Goal: Task Accomplishment & Management: Use online tool/utility

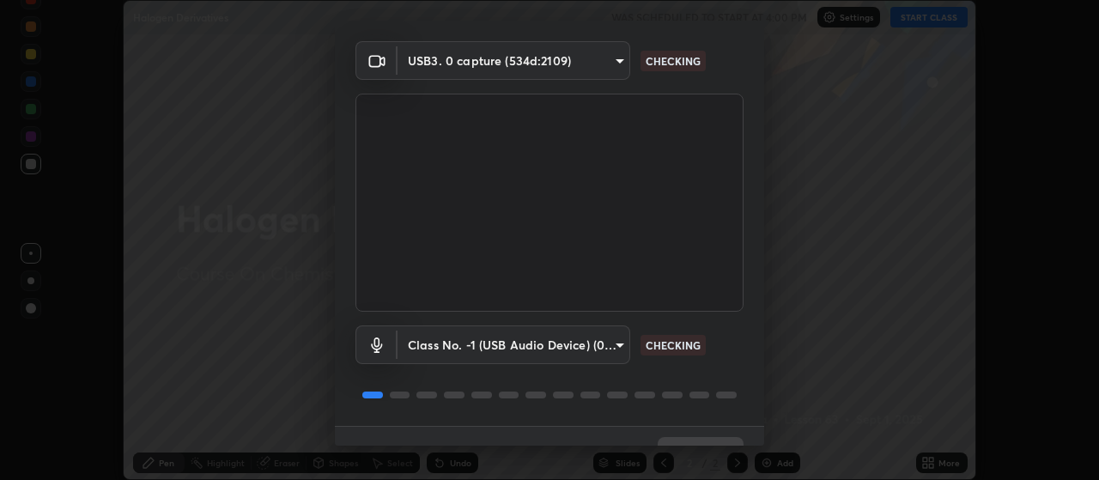
scroll to position [83, 0]
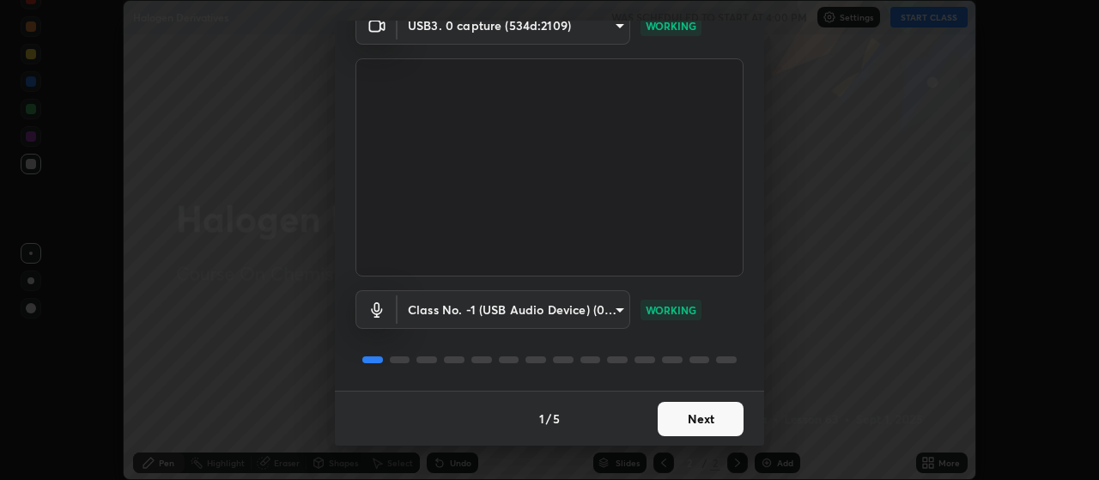
click at [717, 419] on button "Next" at bounding box center [701, 419] width 86 height 34
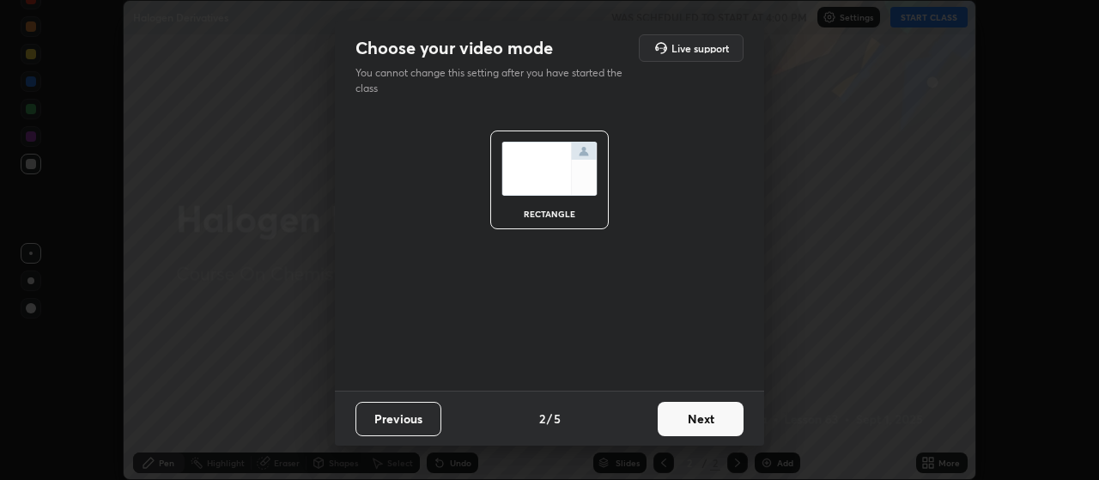
scroll to position [0, 0]
click at [718, 423] on button "Next" at bounding box center [701, 419] width 86 height 34
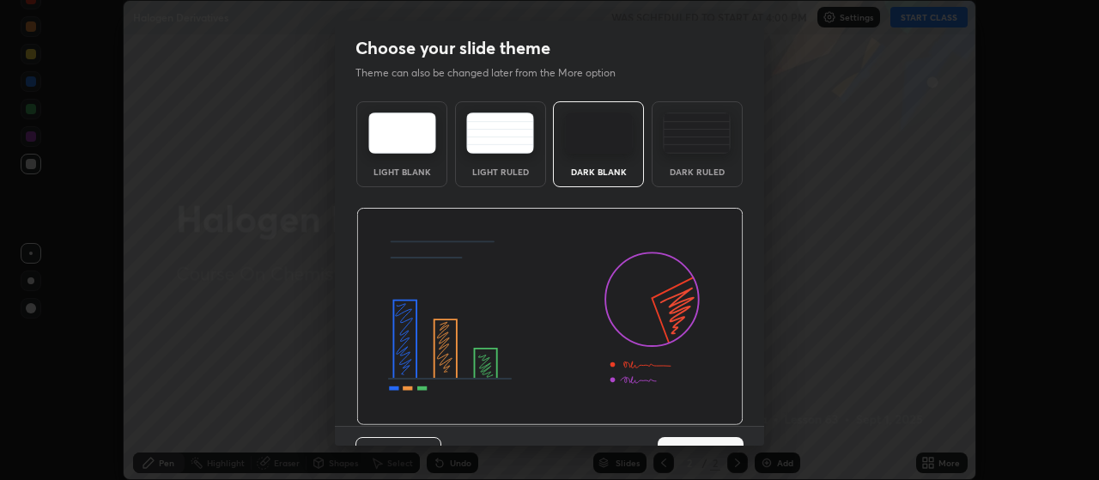
click at [715, 421] on img at bounding box center [549, 317] width 387 height 218
click at [717, 440] on button "Next" at bounding box center [701, 454] width 86 height 34
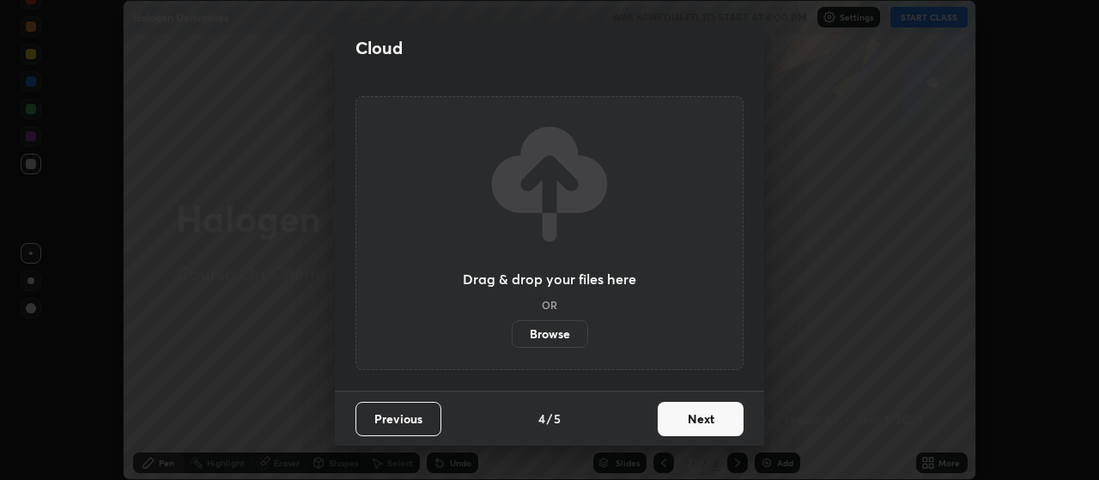
click at [720, 427] on button "Next" at bounding box center [701, 419] width 86 height 34
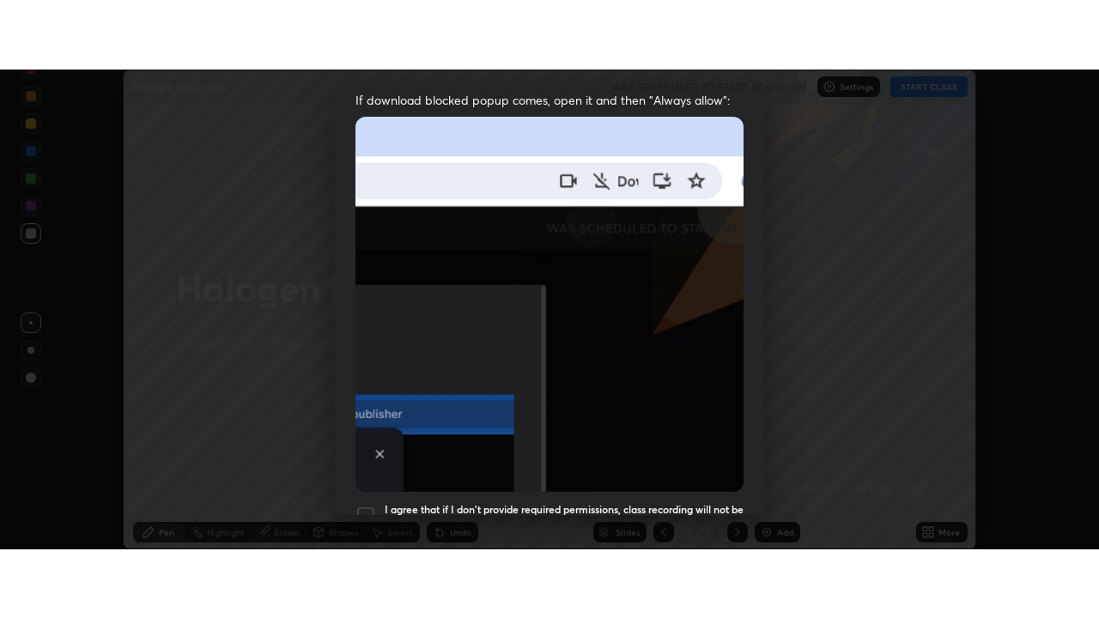
scroll to position [434, 0]
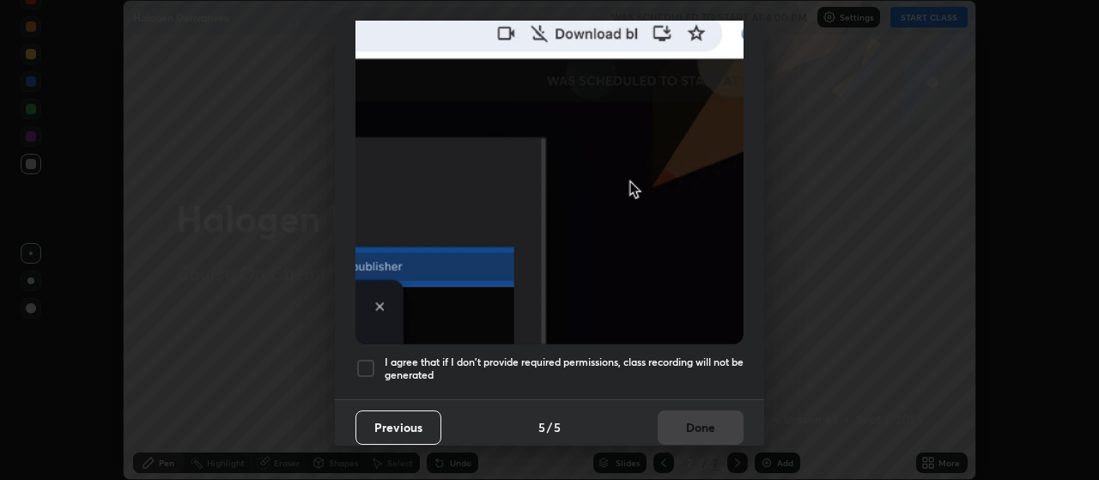
click at [711, 356] on h5 "I agree that if I don't provide required permissions, class recording will not …" at bounding box center [564, 369] width 359 height 27
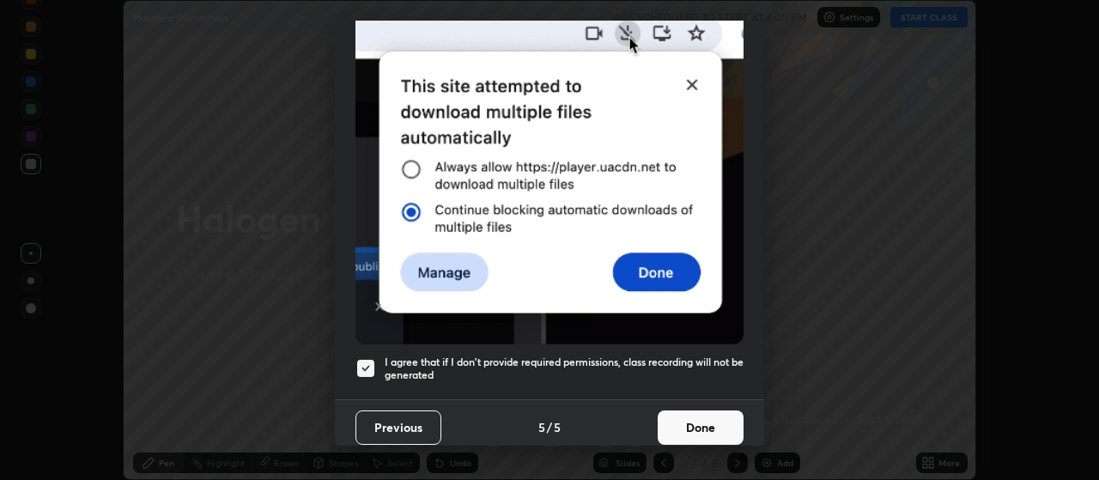
click at [704, 416] on button "Done" at bounding box center [701, 427] width 86 height 34
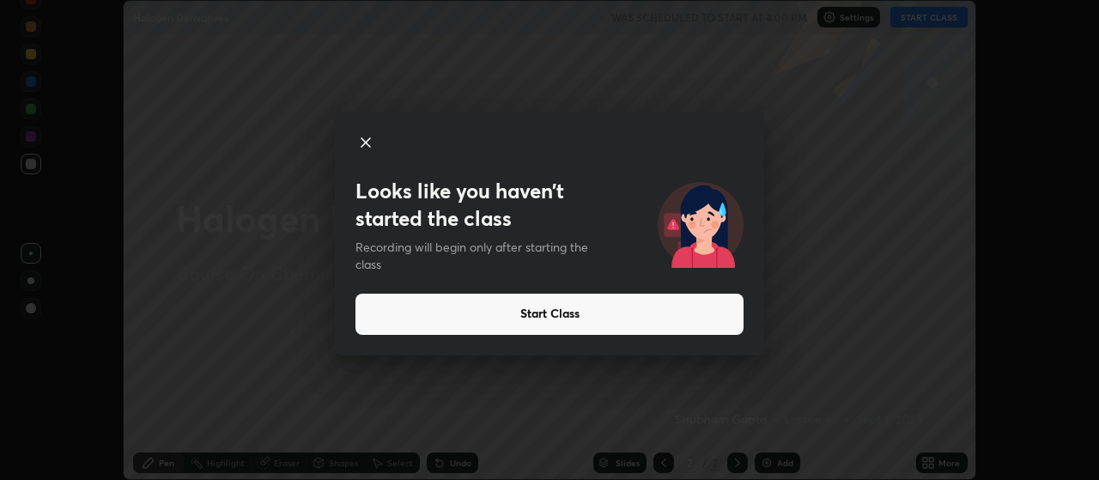
click at [369, 146] on icon at bounding box center [366, 142] width 9 height 9
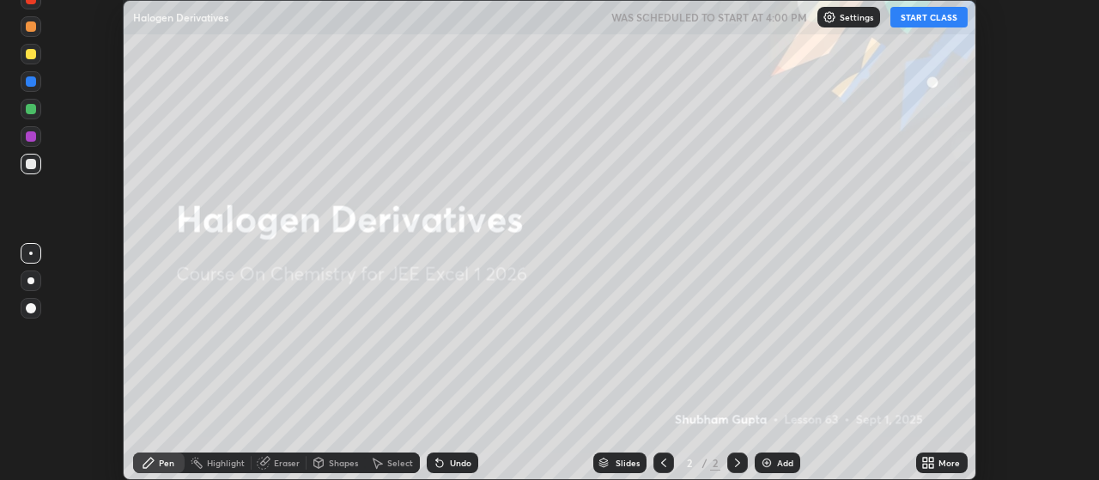
click at [914, 10] on button "START CLASS" at bounding box center [928, 17] width 77 height 21
click at [769, 466] on img at bounding box center [767, 463] width 14 height 14
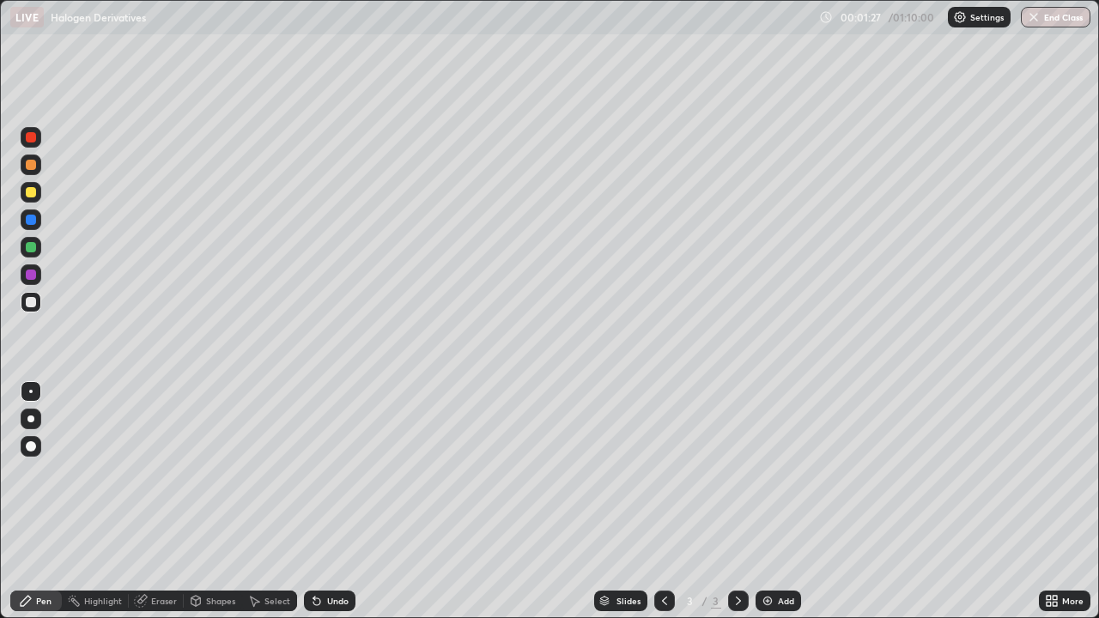
scroll to position [618, 1099]
click at [32, 193] on div at bounding box center [31, 192] width 10 height 10
click at [31, 193] on div at bounding box center [31, 192] width 10 height 10
click at [31, 419] on div at bounding box center [30, 419] width 7 height 7
click at [31, 303] on div at bounding box center [31, 302] width 10 height 10
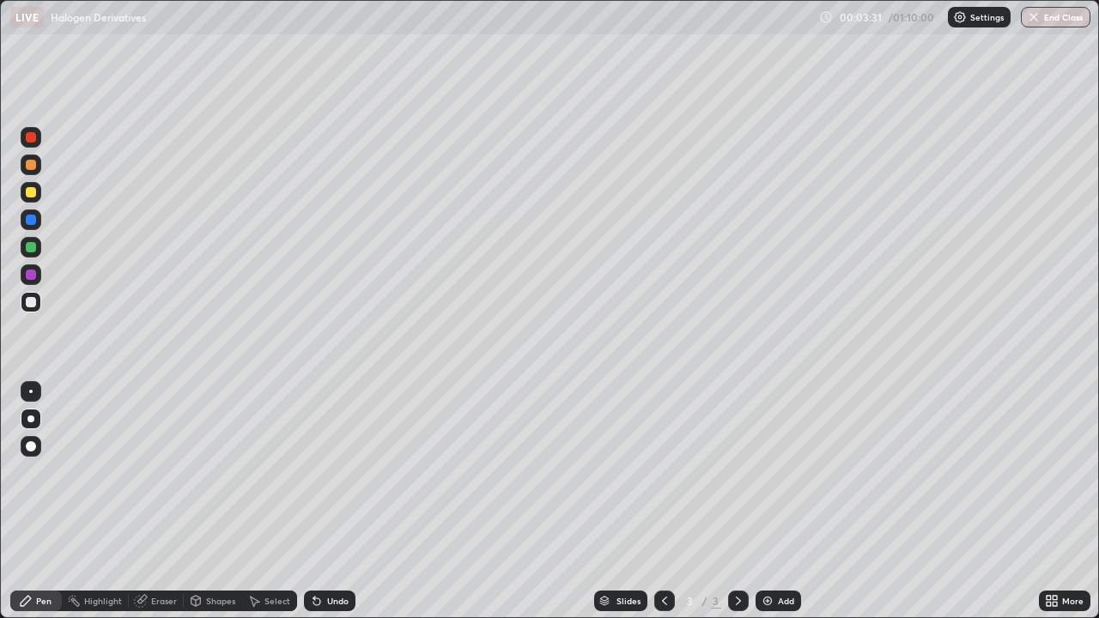
click at [30, 253] on div at bounding box center [31, 247] width 21 height 21
click at [32, 166] on div at bounding box center [31, 165] width 10 height 10
click at [36, 256] on div at bounding box center [31, 247] width 21 height 21
click at [39, 277] on div at bounding box center [31, 274] width 21 height 21
click at [33, 299] on div at bounding box center [31, 302] width 10 height 10
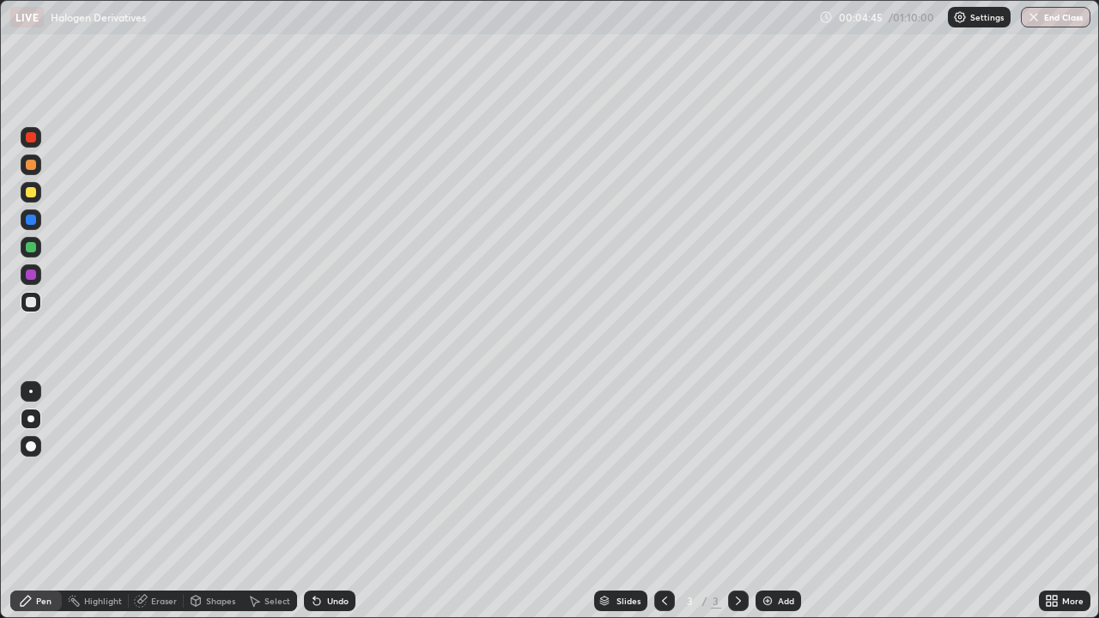
click at [154, 479] on div "Eraser" at bounding box center [164, 601] width 26 height 9
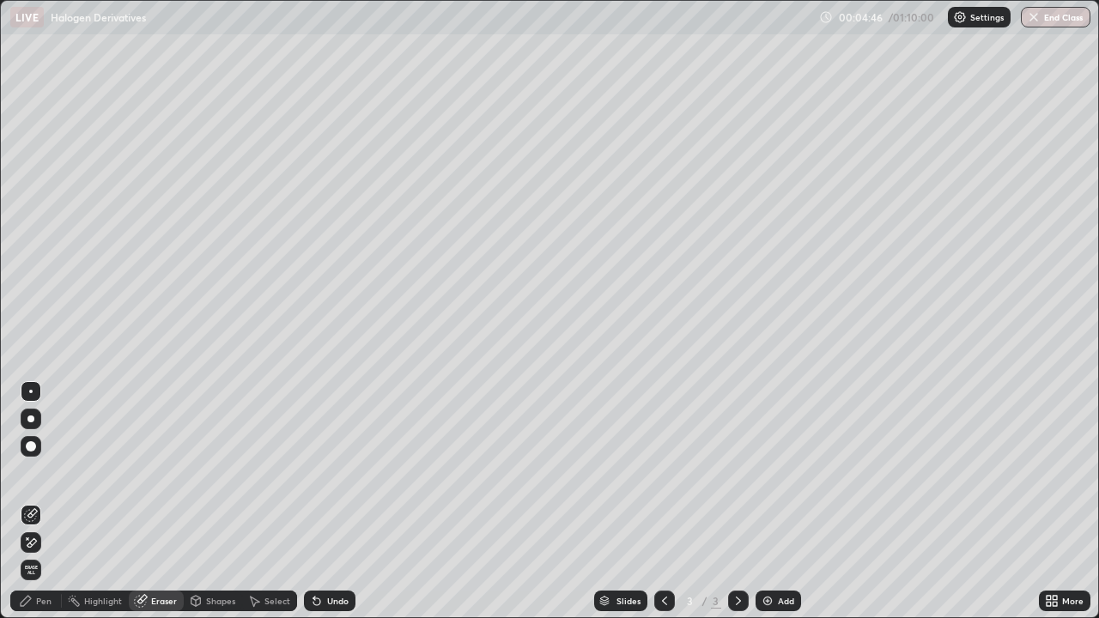
click at [33, 479] on icon at bounding box center [31, 543] width 14 height 15
click at [38, 479] on div "Pen" at bounding box center [43, 601] width 15 height 9
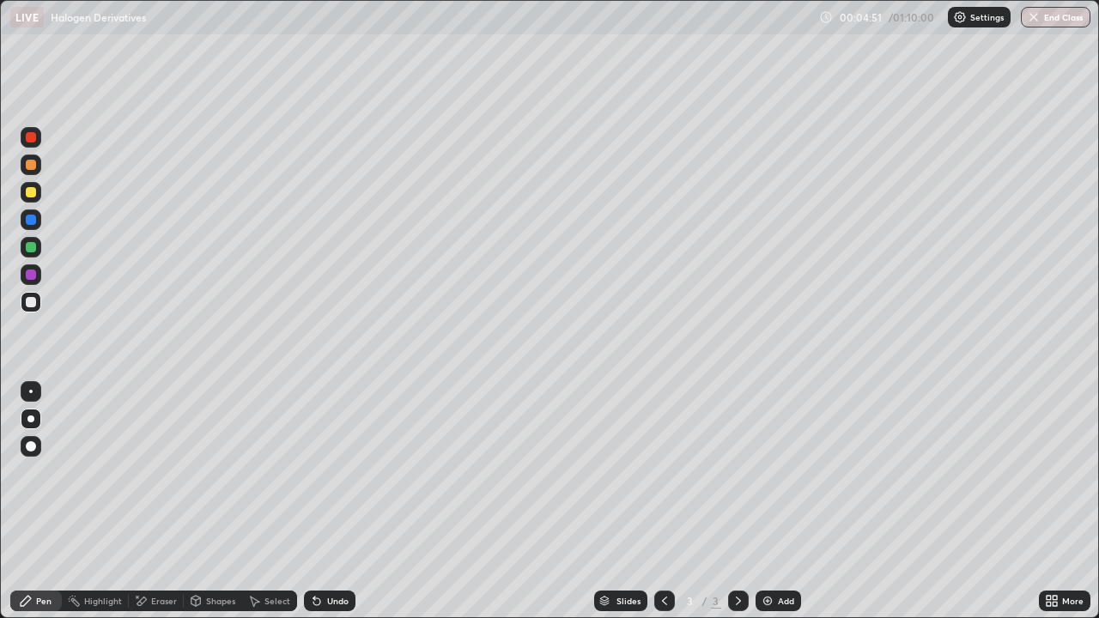
click at [31, 298] on div at bounding box center [31, 302] width 10 height 10
click at [34, 275] on div at bounding box center [31, 275] width 10 height 10
click at [775, 479] on div "Add" at bounding box center [779, 601] width 46 height 21
click at [32, 307] on div at bounding box center [31, 302] width 10 height 10
click at [34, 200] on div at bounding box center [31, 192] width 21 height 21
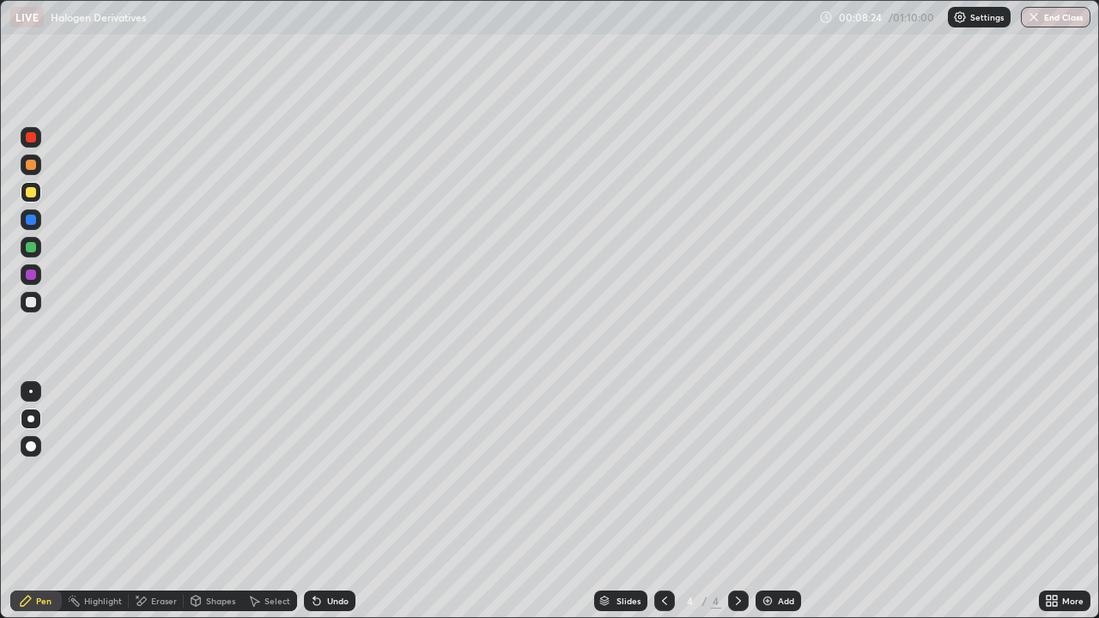
click at [33, 306] on div at bounding box center [31, 302] width 10 height 10
click at [38, 251] on div at bounding box center [31, 247] width 21 height 21
click at [31, 304] on div at bounding box center [31, 302] width 10 height 10
click at [33, 297] on div at bounding box center [31, 302] width 10 height 10
click at [31, 193] on div at bounding box center [31, 192] width 10 height 10
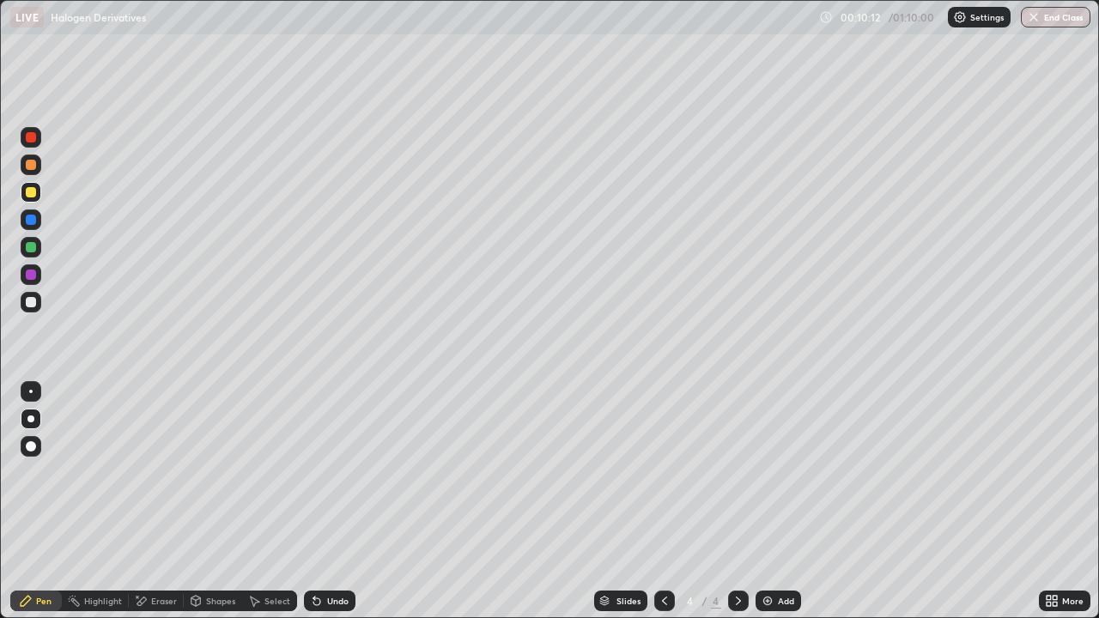
click at [33, 305] on div at bounding box center [31, 302] width 10 height 10
click at [332, 479] on div "Undo" at bounding box center [337, 601] width 21 height 9
click at [31, 304] on div at bounding box center [31, 302] width 10 height 10
click at [31, 277] on div at bounding box center [31, 275] width 10 height 10
click at [35, 303] on div at bounding box center [31, 302] width 10 height 10
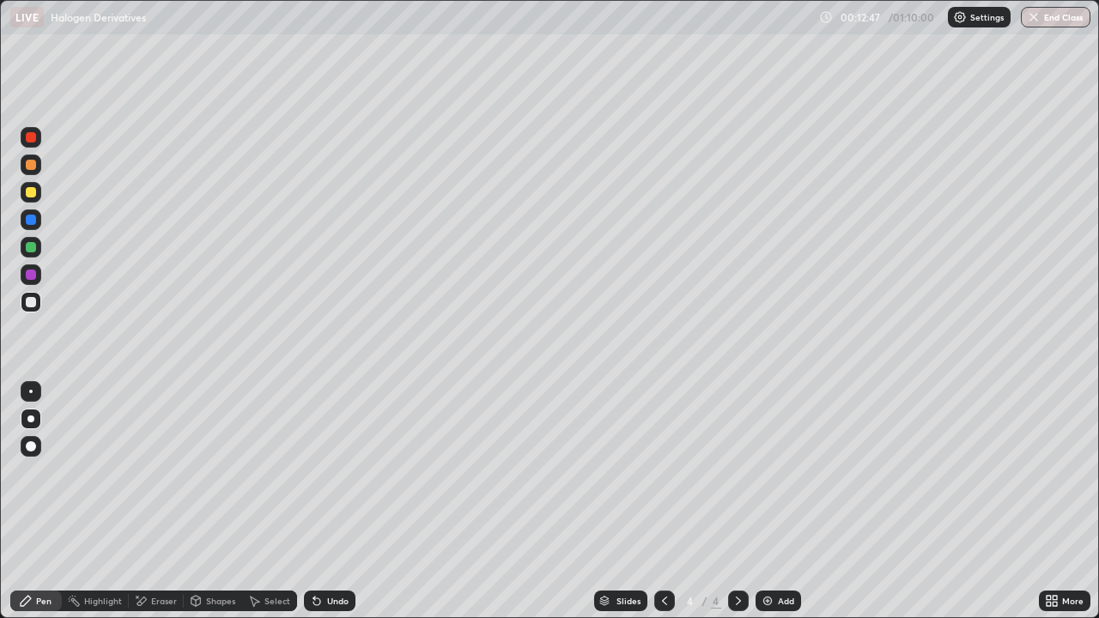
click at [37, 193] on div at bounding box center [31, 192] width 21 height 21
click at [769, 479] on img at bounding box center [768, 601] width 14 height 14
click at [32, 308] on div at bounding box center [31, 302] width 21 height 21
click at [28, 249] on div at bounding box center [31, 247] width 10 height 10
click at [335, 479] on div "Undo" at bounding box center [330, 601] width 52 height 21
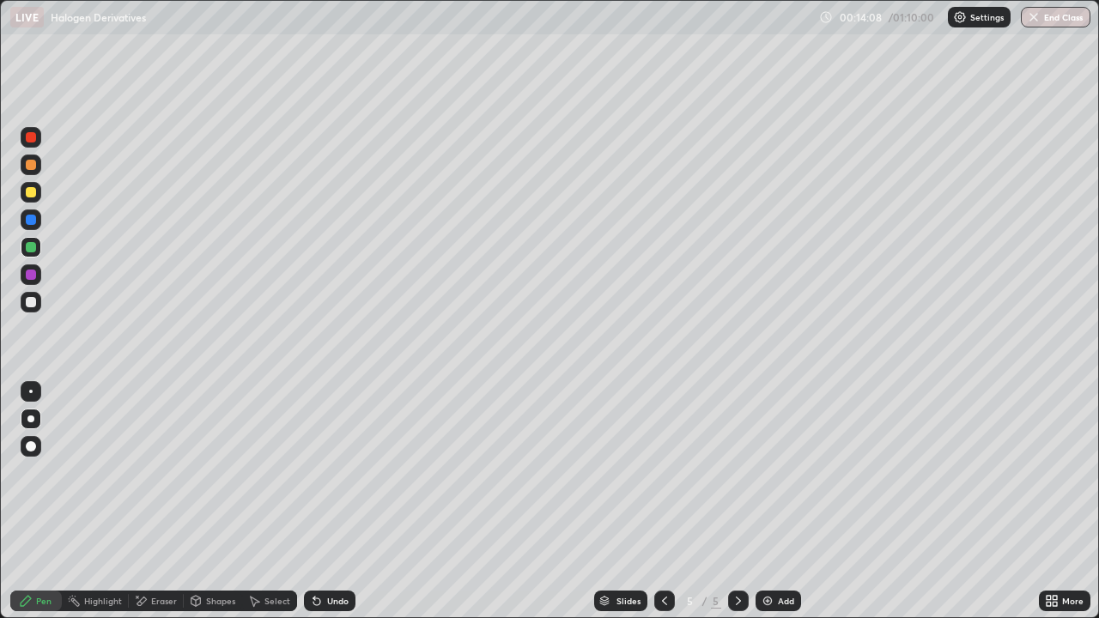
click at [27, 201] on div at bounding box center [31, 192] width 21 height 21
click at [30, 248] on div at bounding box center [31, 247] width 10 height 10
click at [31, 301] on div at bounding box center [31, 302] width 10 height 10
click at [335, 479] on div "Undo" at bounding box center [337, 601] width 21 height 9
click at [333, 479] on div "Undo" at bounding box center [330, 601] width 52 height 21
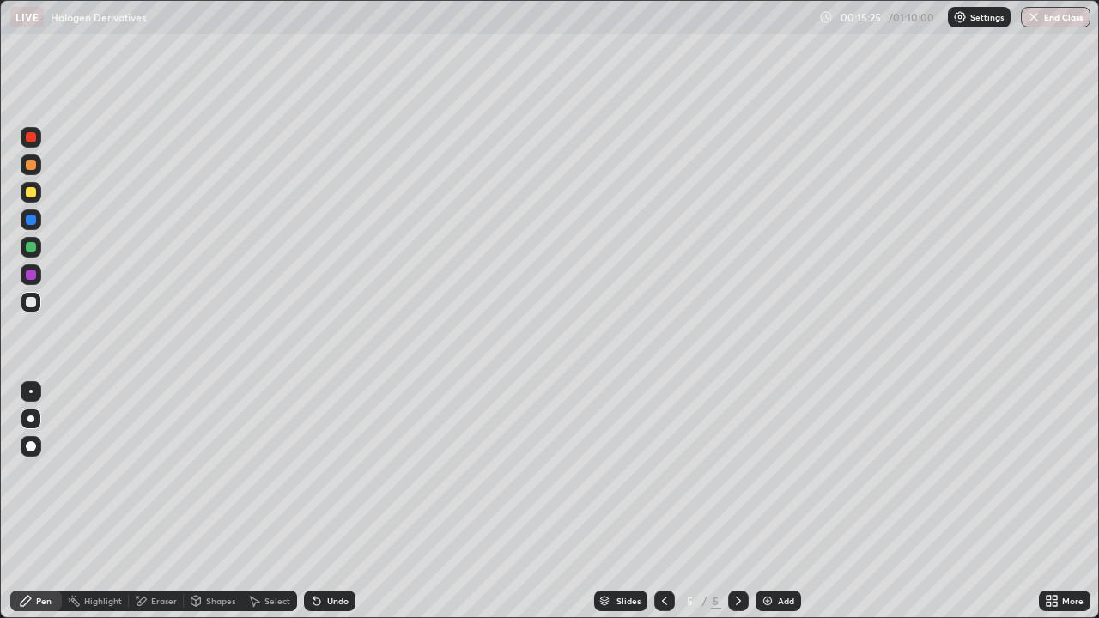
click at [663, 479] on icon at bounding box center [665, 601] width 14 height 14
click at [738, 479] on icon at bounding box center [739, 601] width 14 height 14
click at [165, 479] on div "Eraser" at bounding box center [164, 601] width 26 height 9
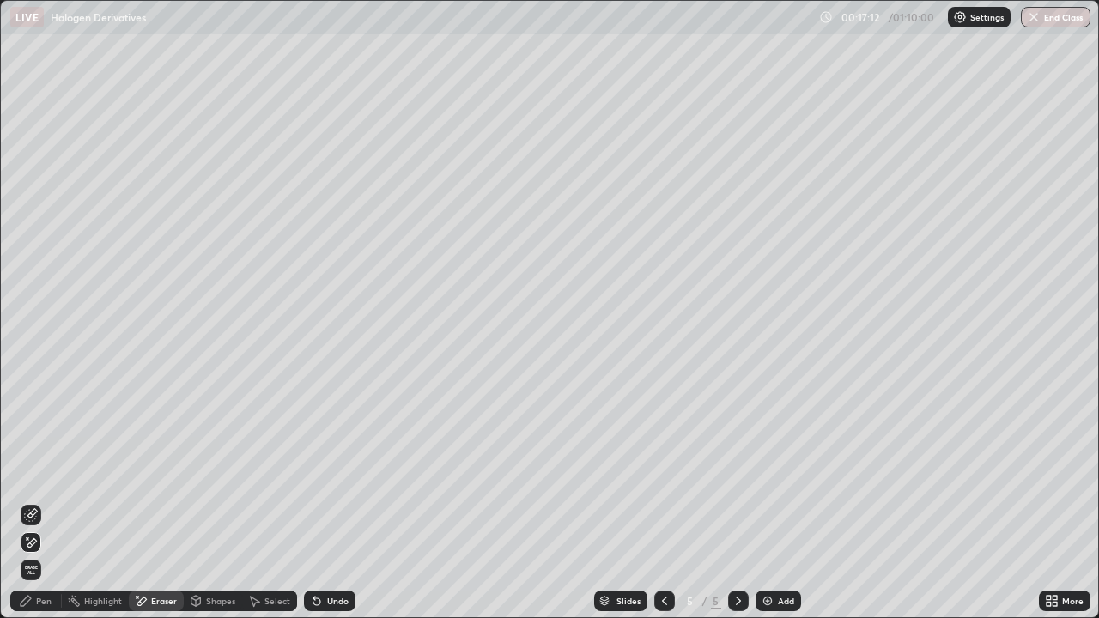
click at [34, 479] on div "Pen" at bounding box center [36, 601] width 52 height 21
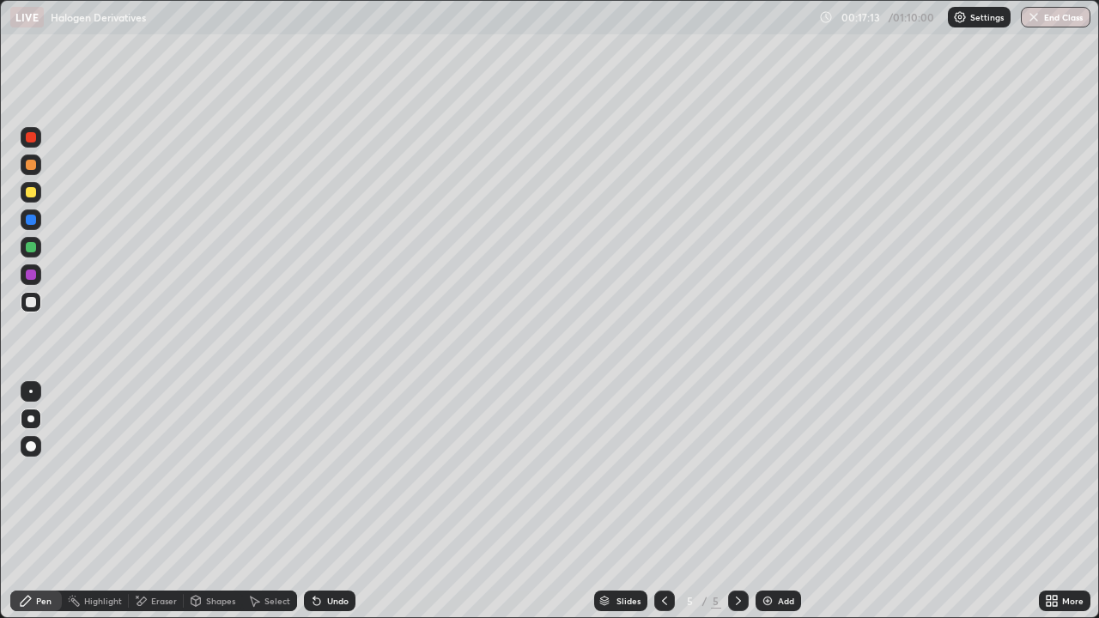
click at [159, 479] on div "Eraser" at bounding box center [164, 601] width 26 height 9
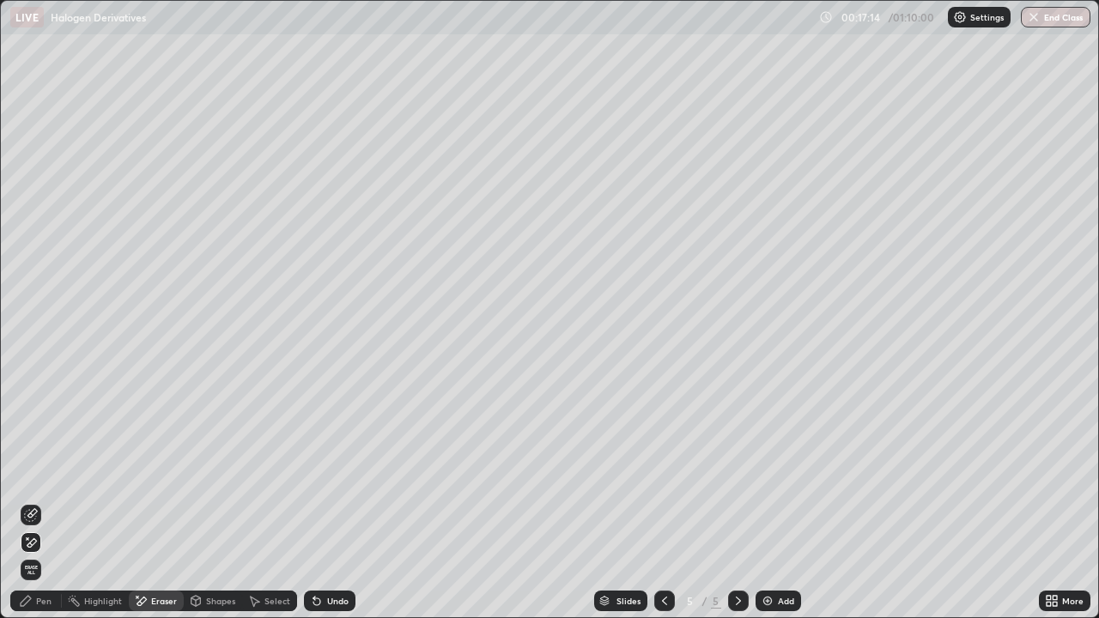
click at [36, 479] on icon at bounding box center [31, 543] width 14 height 15
click at [44, 479] on div "Pen" at bounding box center [43, 601] width 15 height 9
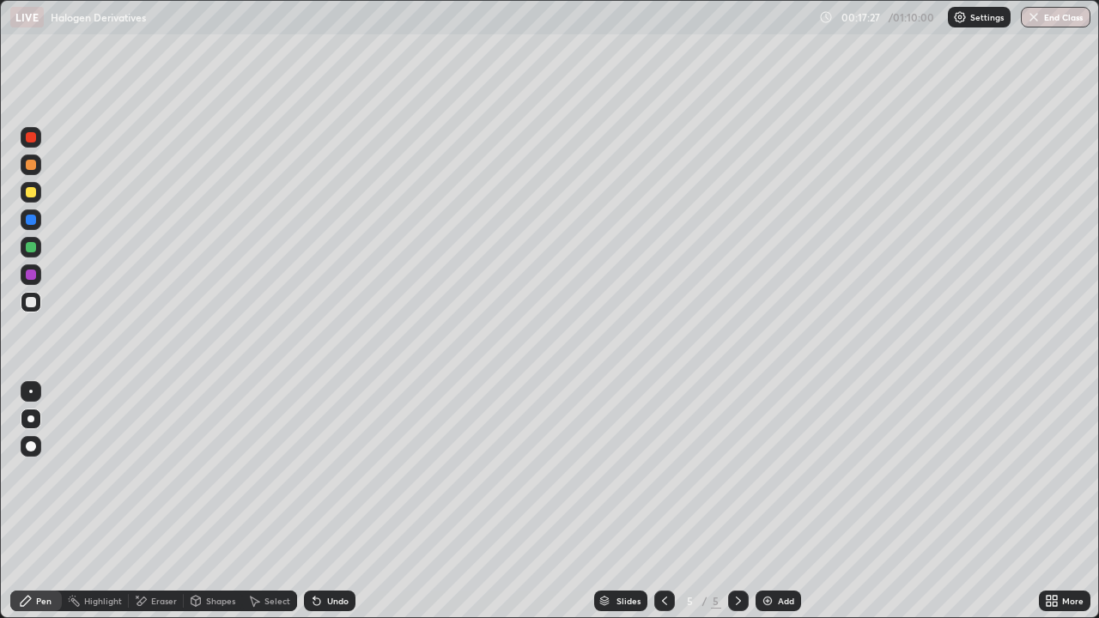
click at [40, 479] on div "Pen" at bounding box center [36, 601] width 52 height 21
click at [33, 419] on div at bounding box center [30, 419] width 7 height 7
click at [155, 479] on div "Eraser" at bounding box center [164, 601] width 26 height 9
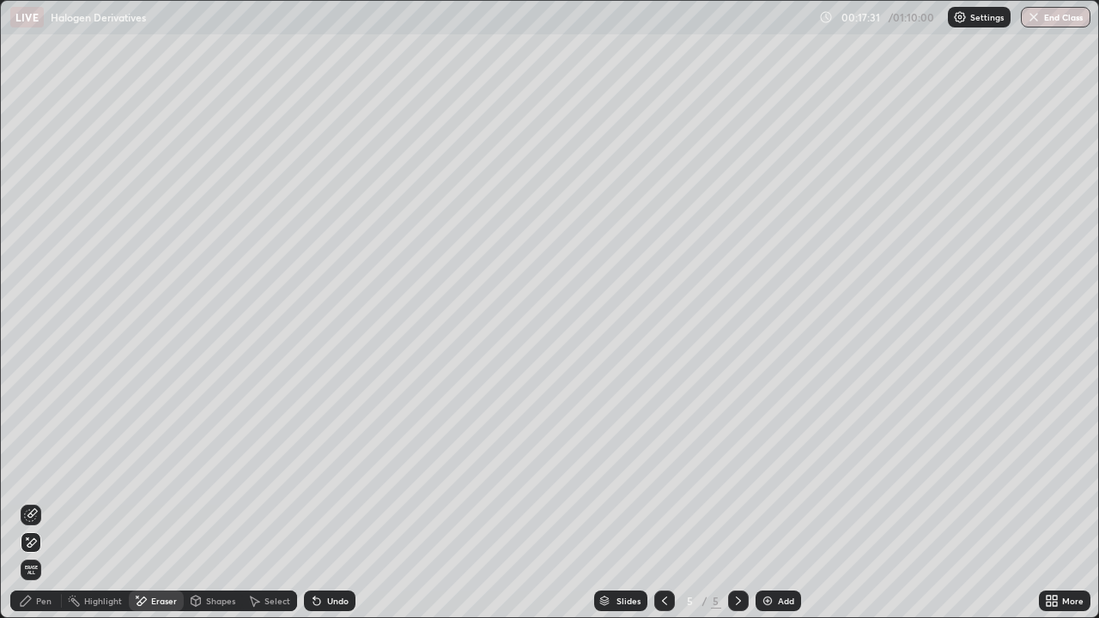
click at [318, 479] on icon at bounding box center [317, 601] width 14 height 14
click at [327, 479] on div "Undo" at bounding box center [337, 601] width 21 height 9
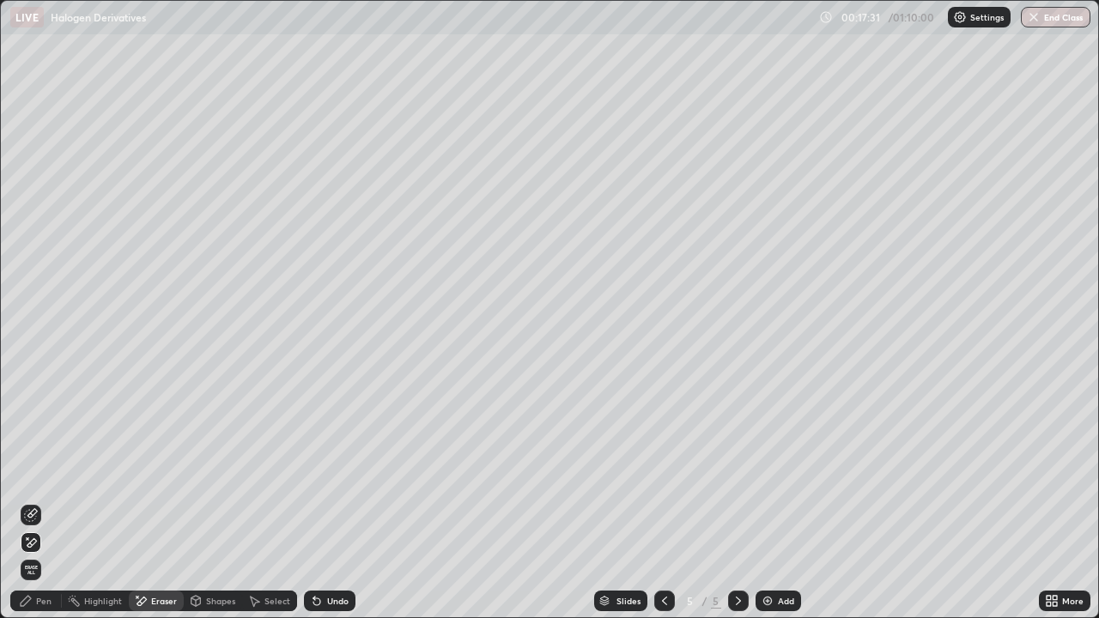
click at [328, 479] on div "Undo" at bounding box center [337, 601] width 21 height 9
click at [331, 479] on div "Undo" at bounding box center [337, 601] width 21 height 9
click at [333, 479] on div "Undo" at bounding box center [337, 601] width 21 height 9
click at [335, 479] on div "Undo" at bounding box center [337, 601] width 21 height 9
click at [336, 479] on div "Undo" at bounding box center [337, 601] width 21 height 9
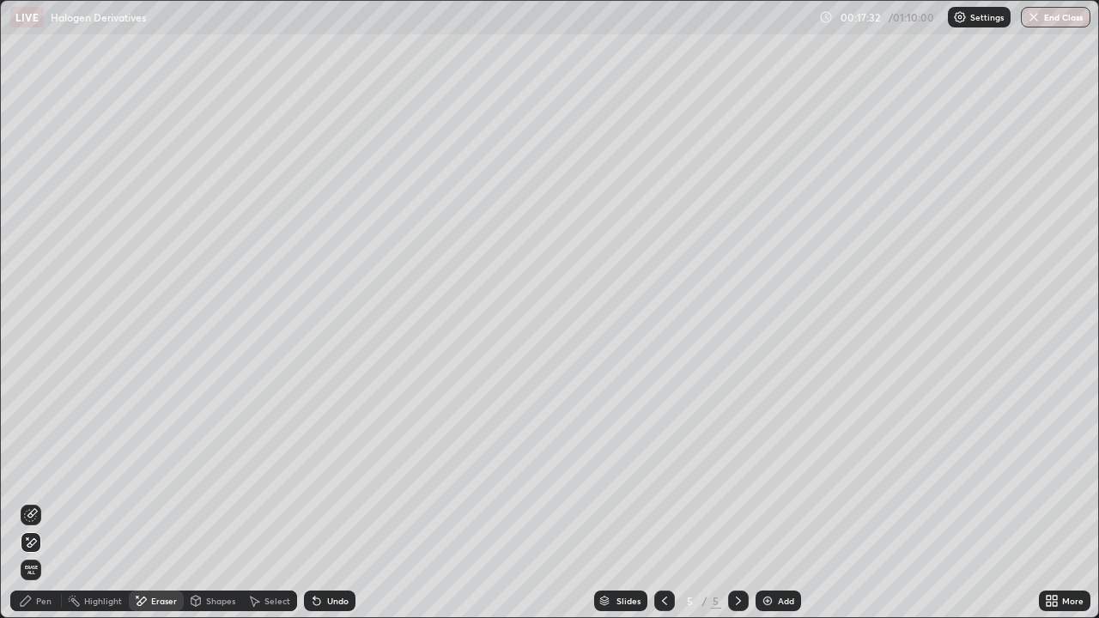
click at [333, 479] on div "Undo" at bounding box center [337, 601] width 21 height 9
click at [334, 479] on div "Undo" at bounding box center [337, 601] width 21 height 9
click at [339, 479] on div "Undo" at bounding box center [337, 601] width 21 height 9
click at [336, 479] on div "Undo" at bounding box center [337, 601] width 21 height 9
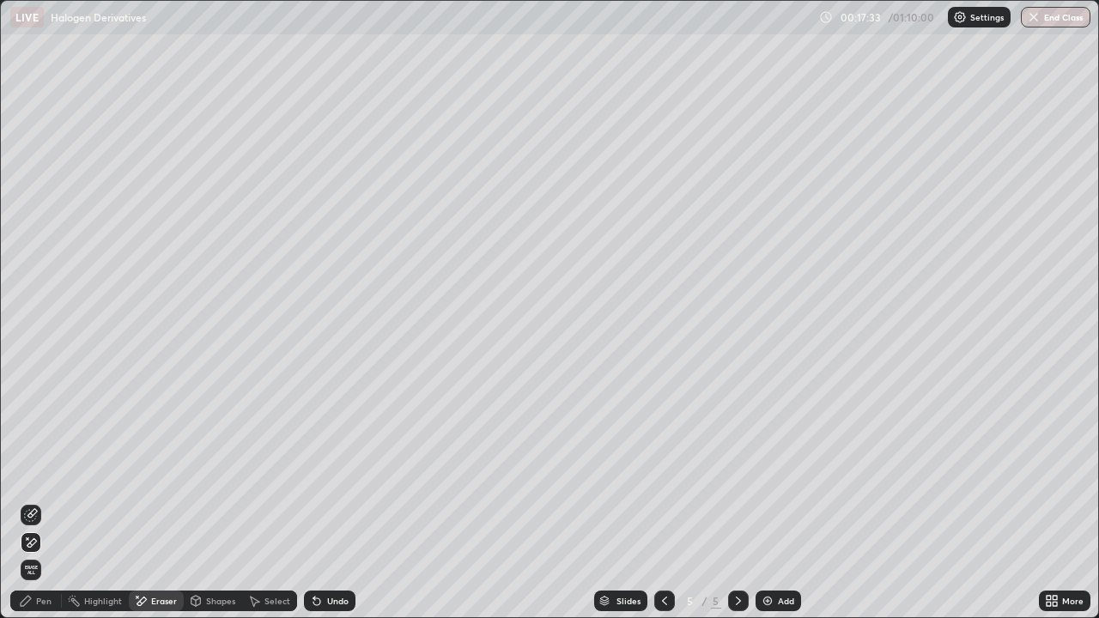
click at [334, 479] on div "Undo" at bounding box center [337, 601] width 21 height 9
click at [337, 479] on div "Undo" at bounding box center [337, 601] width 21 height 9
click at [339, 479] on div "Undo" at bounding box center [337, 601] width 21 height 9
click at [343, 479] on div "Undo" at bounding box center [337, 601] width 21 height 9
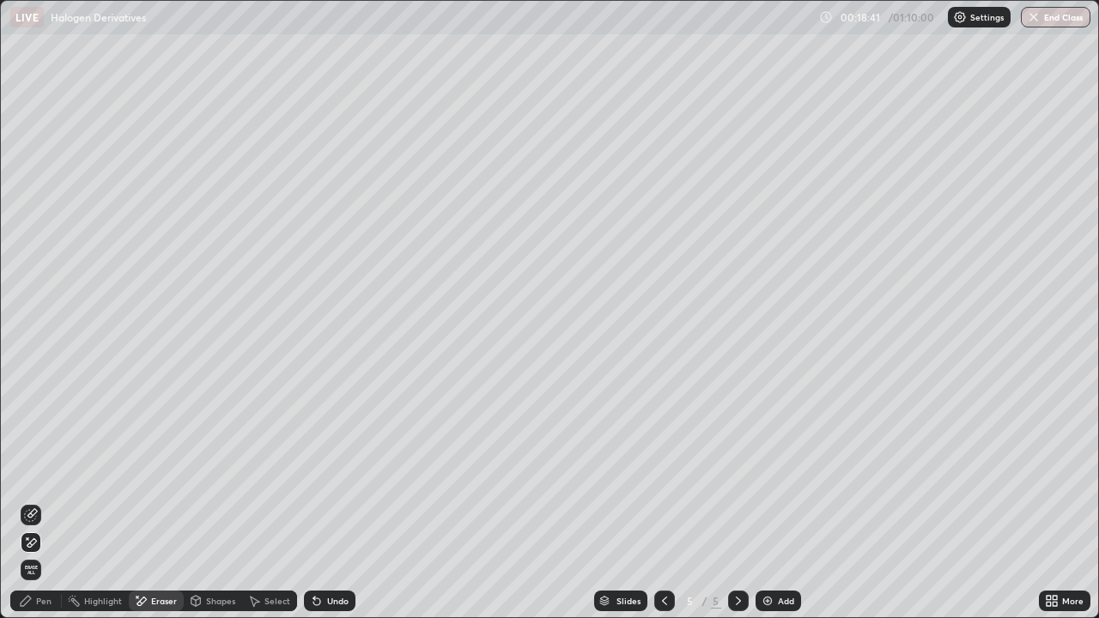
click at [167, 479] on div "Eraser" at bounding box center [156, 601] width 55 height 21
click at [40, 479] on div "Pen" at bounding box center [36, 601] width 52 height 21
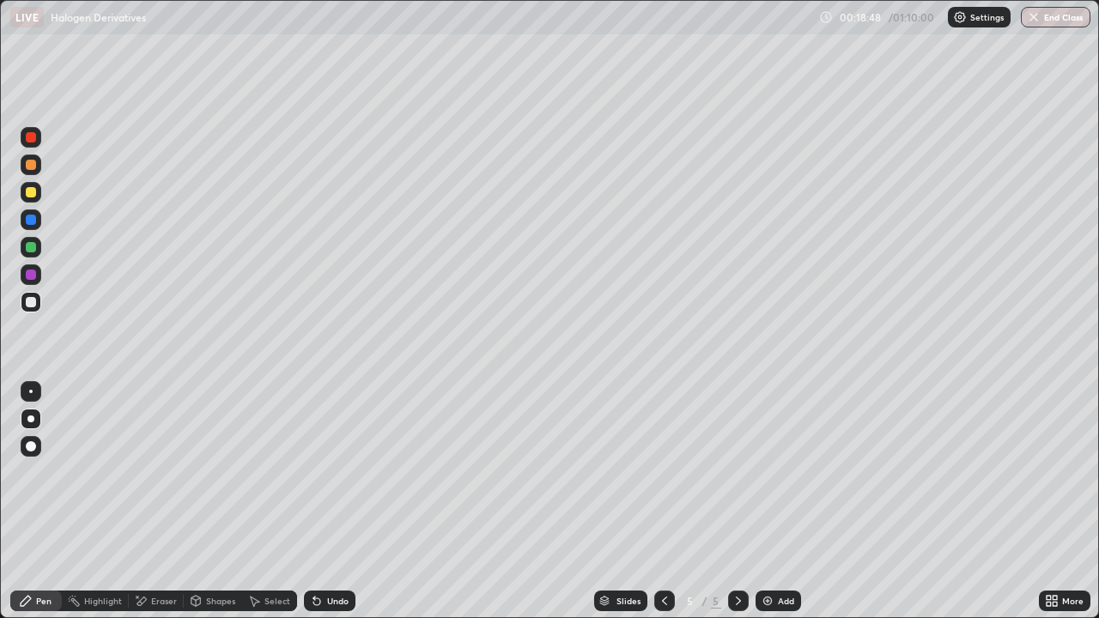
click at [33, 416] on div at bounding box center [30, 419] width 7 height 7
click at [332, 479] on div "Undo" at bounding box center [337, 601] width 21 height 9
click at [334, 479] on div "Undo" at bounding box center [337, 601] width 21 height 9
click at [336, 479] on div "Undo" at bounding box center [337, 601] width 21 height 9
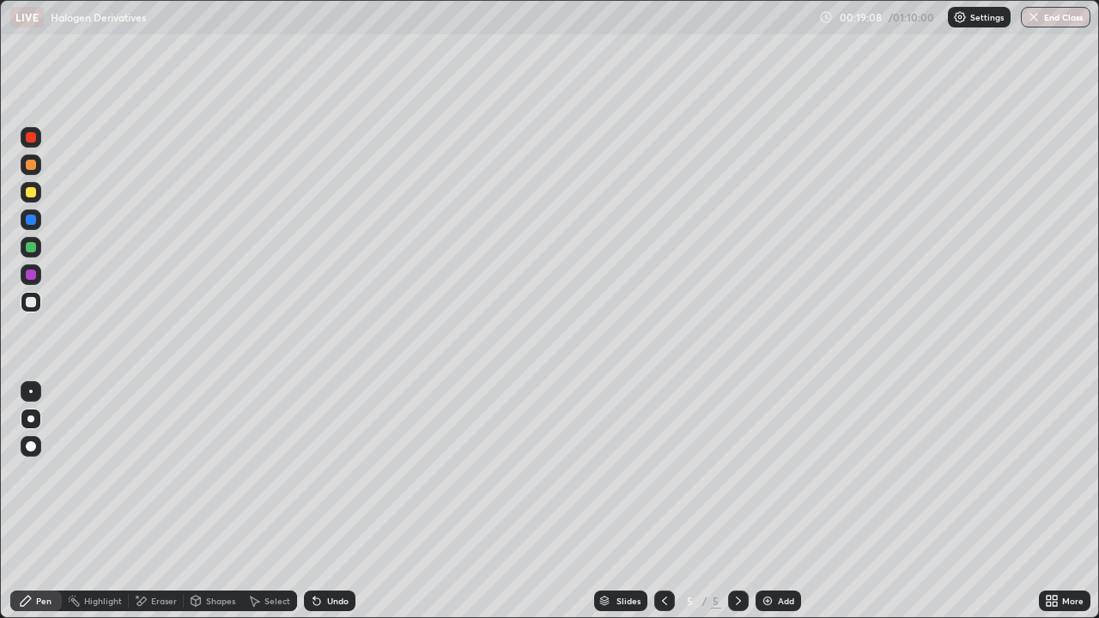
click at [337, 479] on div "Undo" at bounding box center [337, 601] width 21 height 9
click at [33, 191] on div at bounding box center [31, 192] width 10 height 10
click at [775, 479] on div "Add" at bounding box center [779, 601] width 46 height 21
click at [29, 249] on div at bounding box center [31, 247] width 10 height 10
click at [29, 306] on div at bounding box center [31, 302] width 10 height 10
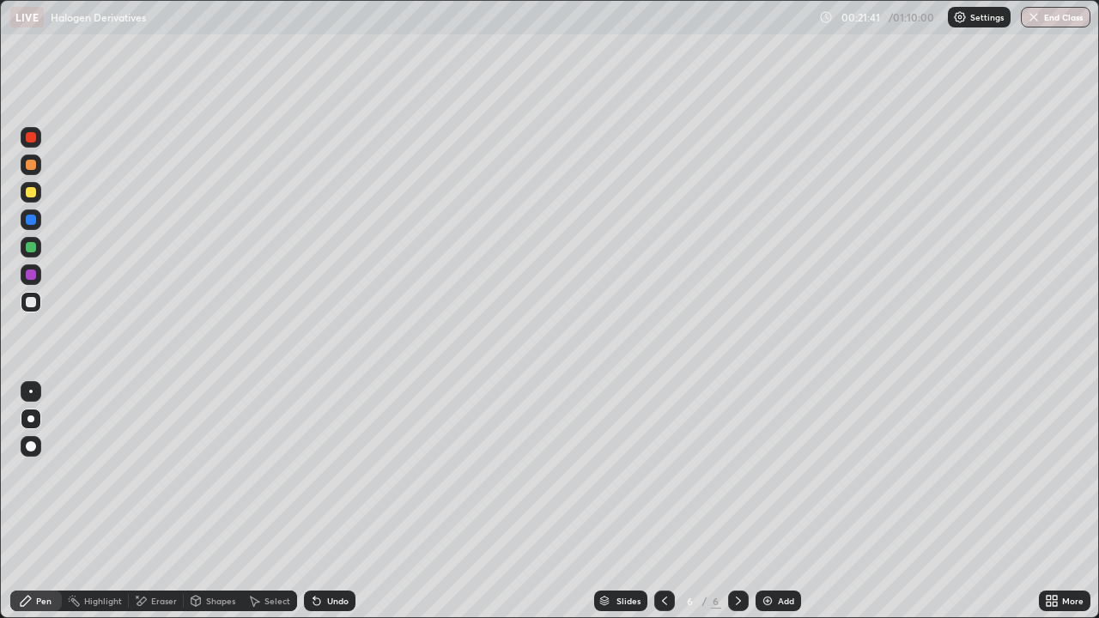
click at [31, 251] on div at bounding box center [31, 247] width 10 height 10
click at [38, 422] on div at bounding box center [31, 419] width 21 height 21
click at [31, 419] on div at bounding box center [30, 419] width 7 height 7
click at [157, 479] on div "Eraser" at bounding box center [164, 601] width 26 height 9
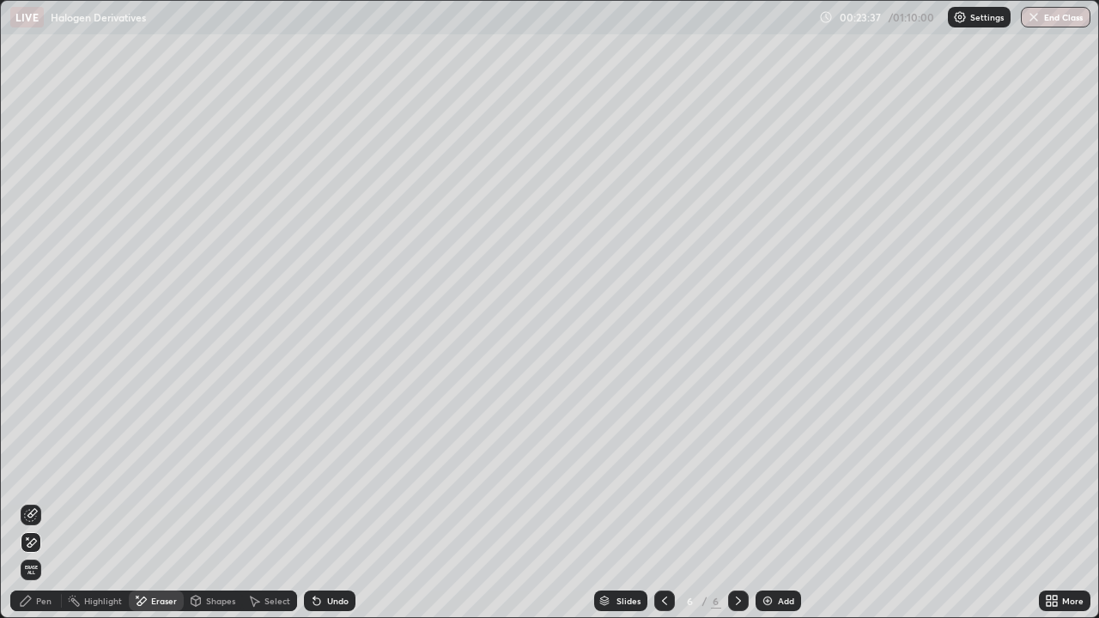
click at [37, 479] on icon at bounding box center [31, 515] width 14 height 14
click at [45, 479] on div "Pen" at bounding box center [43, 601] width 15 height 9
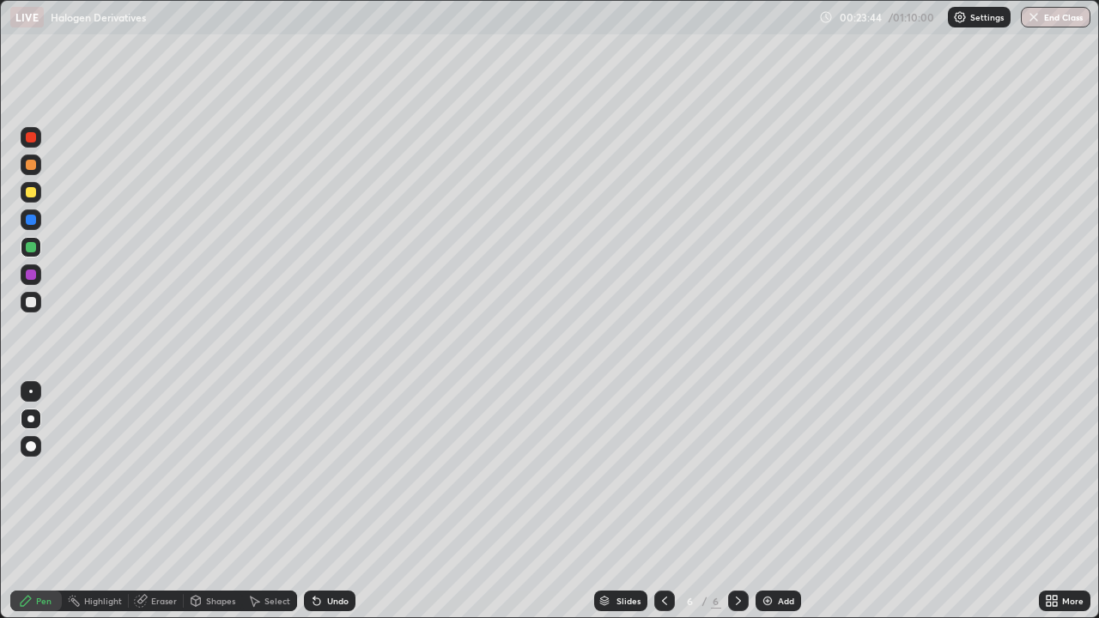
click at [31, 303] on div at bounding box center [31, 302] width 10 height 10
click at [156, 479] on div "Eraser" at bounding box center [164, 601] width 26 height 9
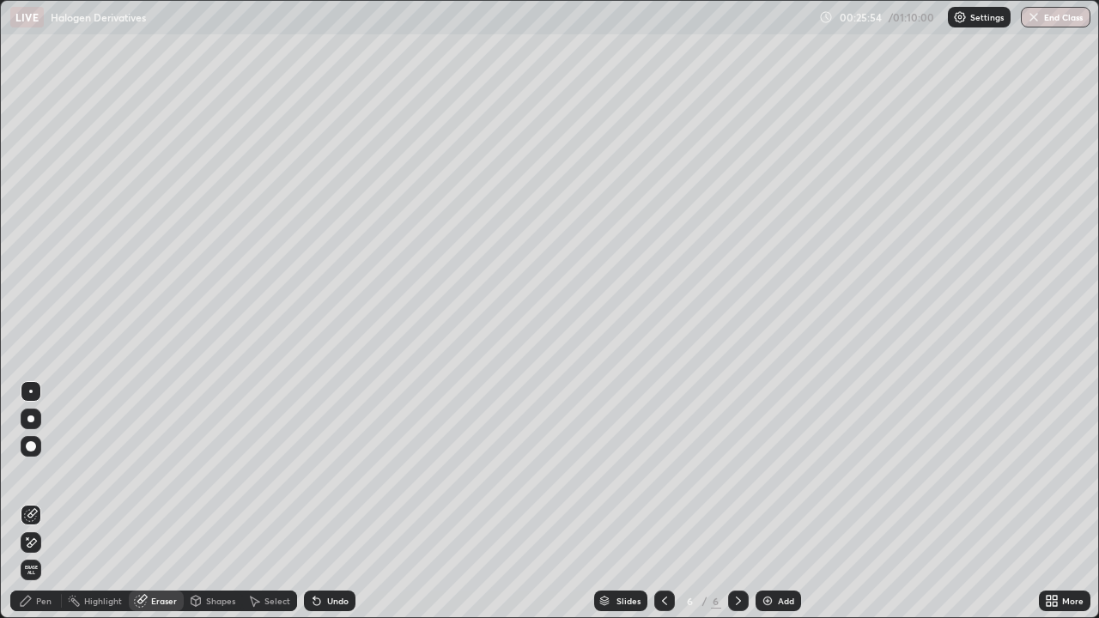
click at [147, 479] on div "Eraser" at bounding box center [156, 601] width 55 height 21
click at [153, 479] on div "Eraser" at bounding box center [164, 601] width 26 height 9
click at [29, 479] on icon at bounding box center [31, 543] width 14 height 15
click at [665, 479] on icon at bounding box center [665, 601] width 14 height 14
click at [155, 479] on div "Eraser" at bounding box center [164, 601] width 26 height 9
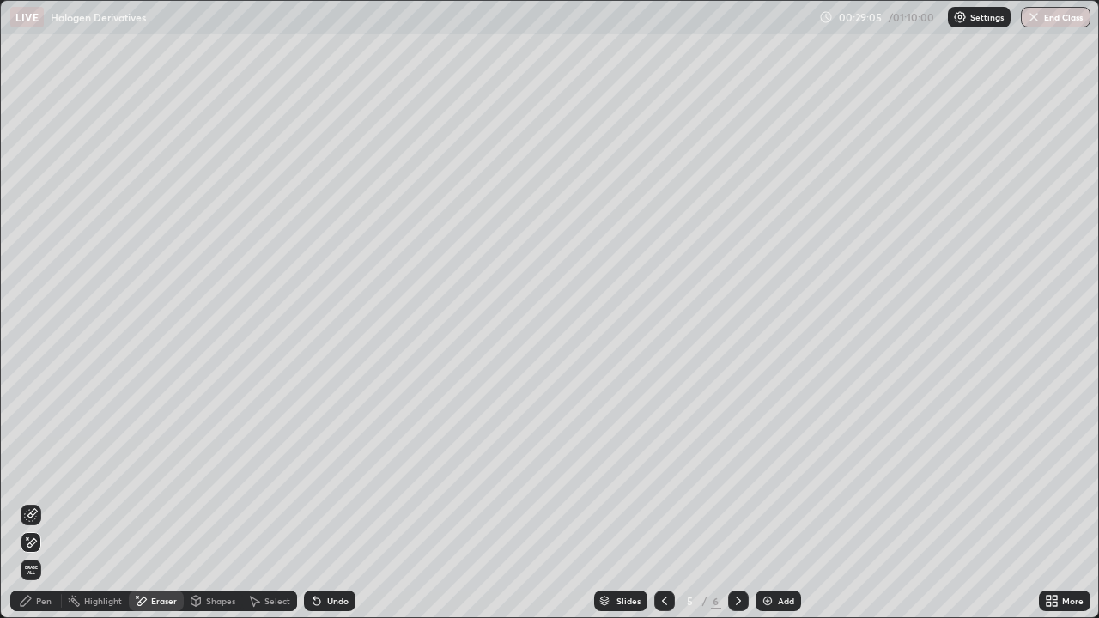
click at [46, 479] on div "Pen" at bounding box center [43, 601] width 15 height 9
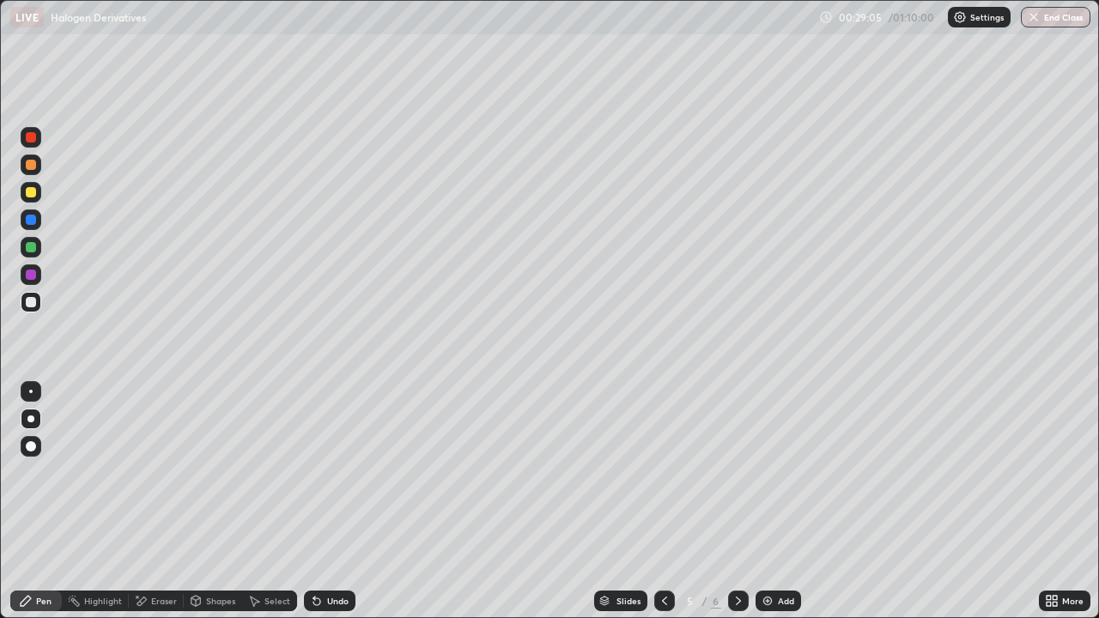
click at [34, 247] on div at bounding box center [31, 247] width 10 height 10
click at [27, 303] on div at bounding box center [31, 302] width 10 height 10
click at [26, 305] on div at bounding box center [31, 302] width 10 height 10
click at [159, 479] on div "Eraser" at bounding box center [164, 601] width 26 height 9
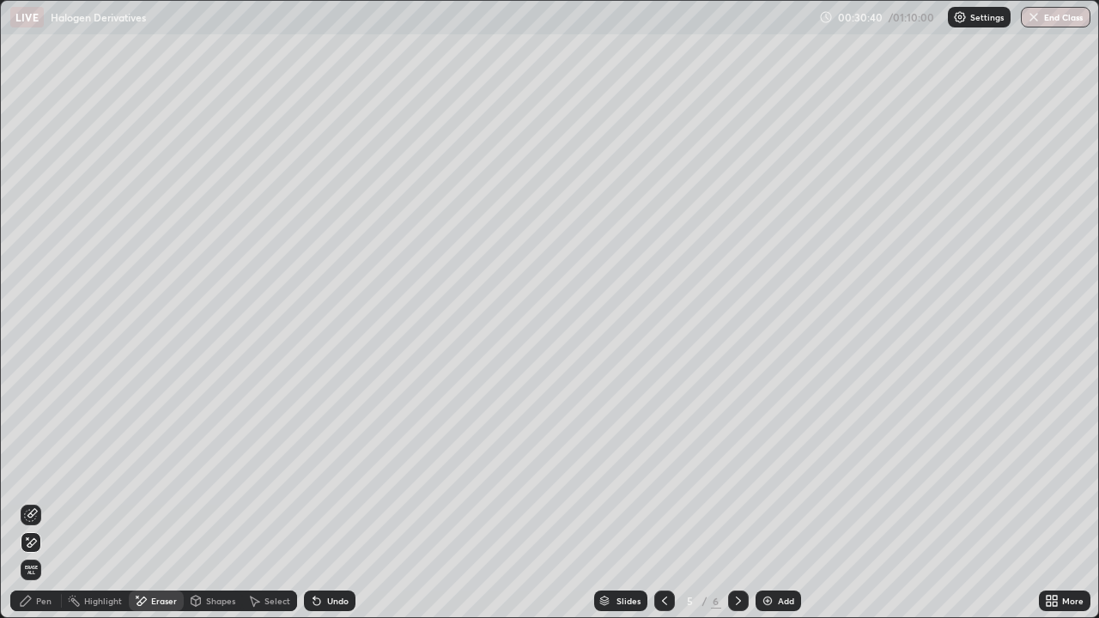
click at [31, 479] on icon at bounding box center [31, 515] width 14 height 14
click at [33, 479] on div "Pen" at bounding box center [36, 601] width 52 height 21
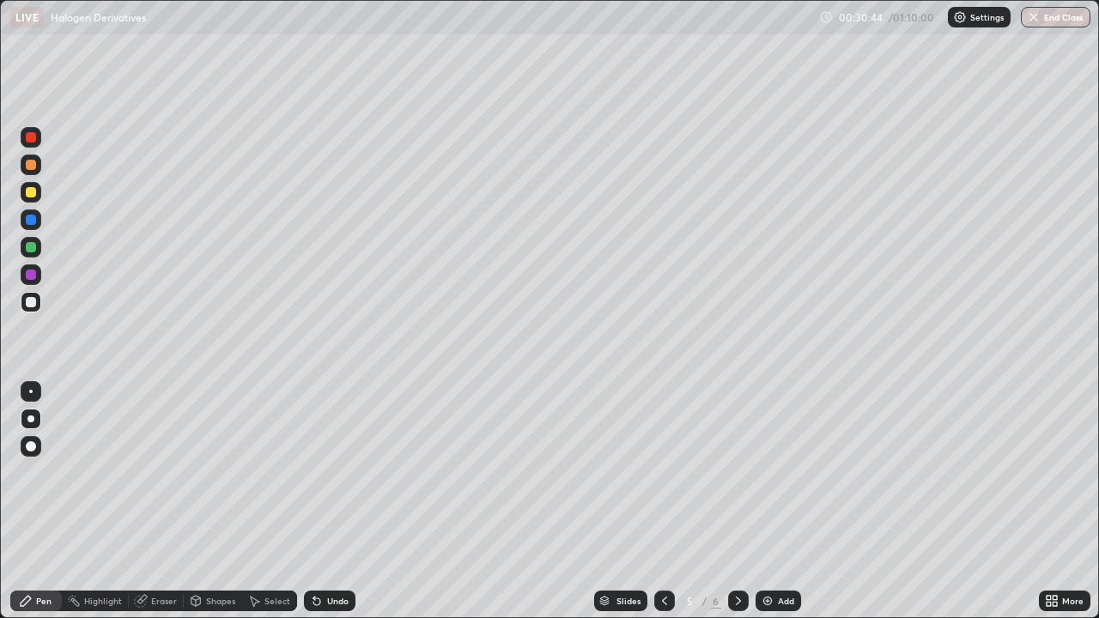
click at [35, 247] on div at bounding box center [31, 247] width 10 height 10
click at [29, 303] on div at bounding box center [31, 302] width 10 height 10
click at [159, 479] on div "Eraser" at bounding box center [164, 601] width 26 height 9
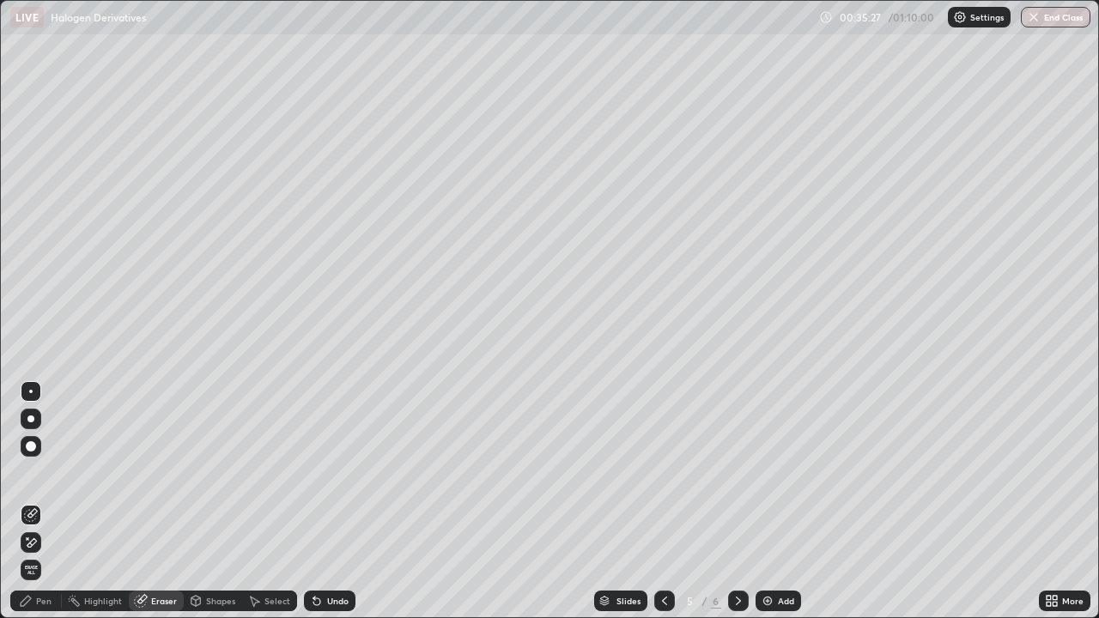
click at [157, 479] on div "Eraser" at bounding box center [164, 601] width 26 height 9
click at [33, 479] on icon at bounding box center [31, 543] width 14 height 15
click at [45, 479] on div "Pen" at bounding box center [43, 601] width 15 height 9
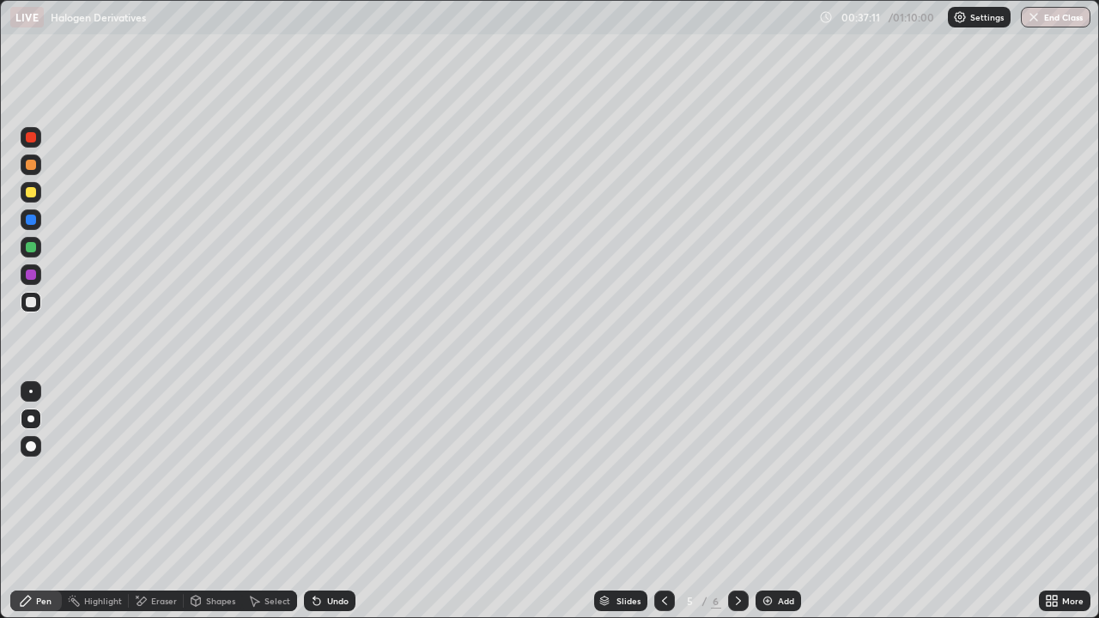
click at [27, 254] on div at bounding box center [31, 247] width 21 height 21
click at [33, 303] on div at bounding box center [31, 302] width 10 height 10
click at [155, 479] on div "Eraser" at bounding box center [164, 601] width 26 height 9
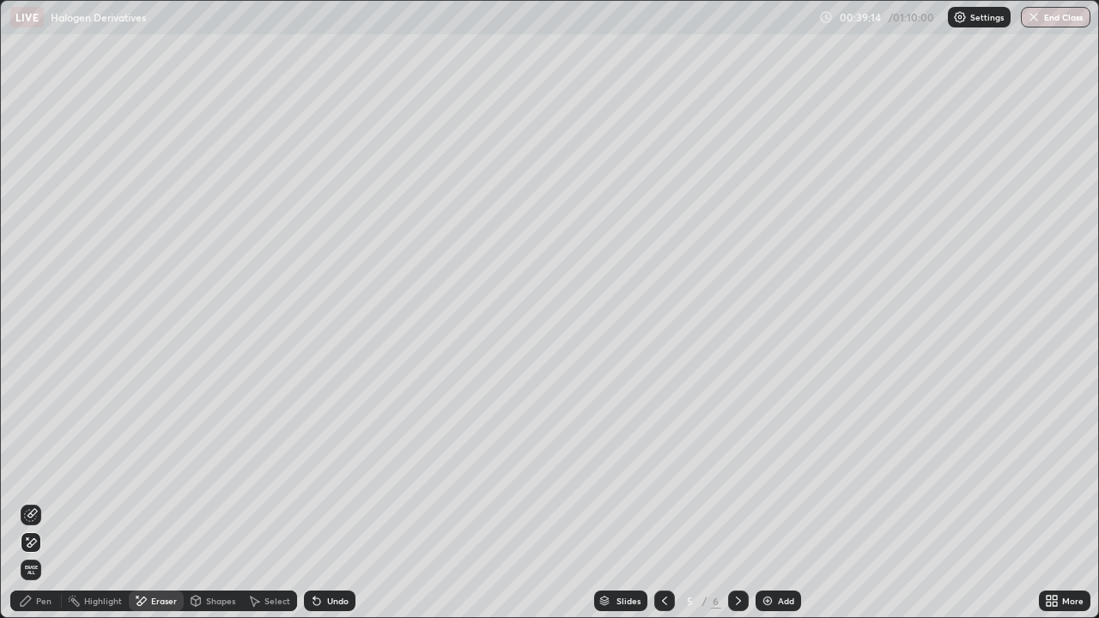
click at [33, 479] on icon at bounding box center [31, 543] width 14 height 15
click at [38, 479] on div "Pen" at bounding box center [43, 601] width 15 height 9
click at [33, 479] on div "Pen" at bounding box center [36, 601] width 52 height 21
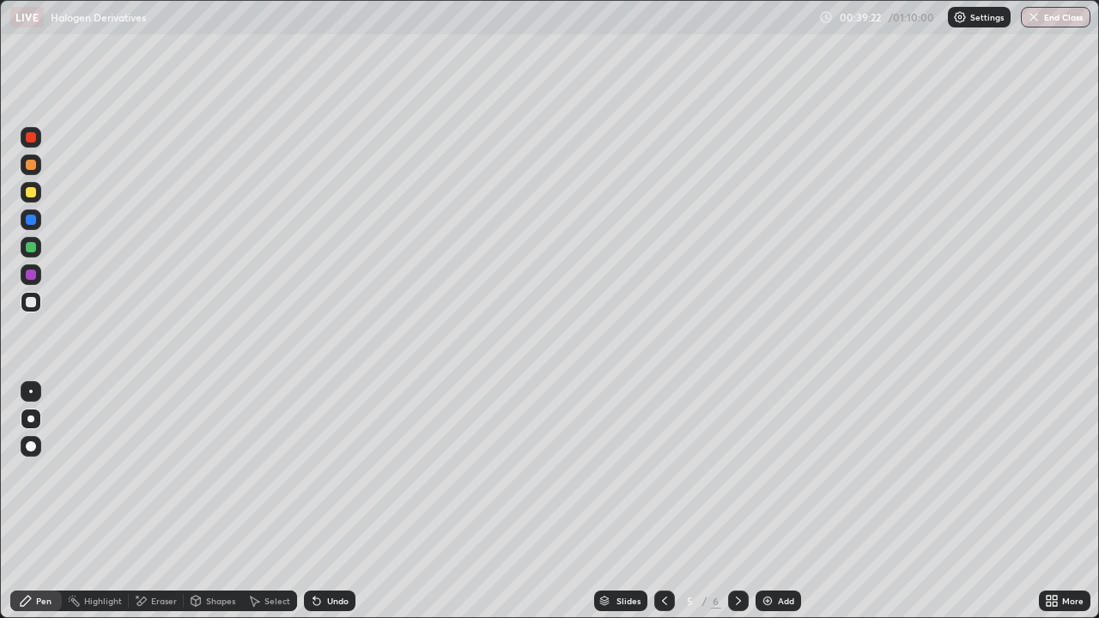
click at [33, 300] on div at bounding box center [31, 302] width 10 height 10
click at [31, 249] on div at bounding box center [31, 247] width 10 height 10
click at [39, 305] on div at bounding box center [31, 302] width 21 height 21
click at [28, 250] on div at bounding box center [31, 247] width 10 height 10
click at [29, 301] on div at bounding box center [31, 302] width 10 height 10
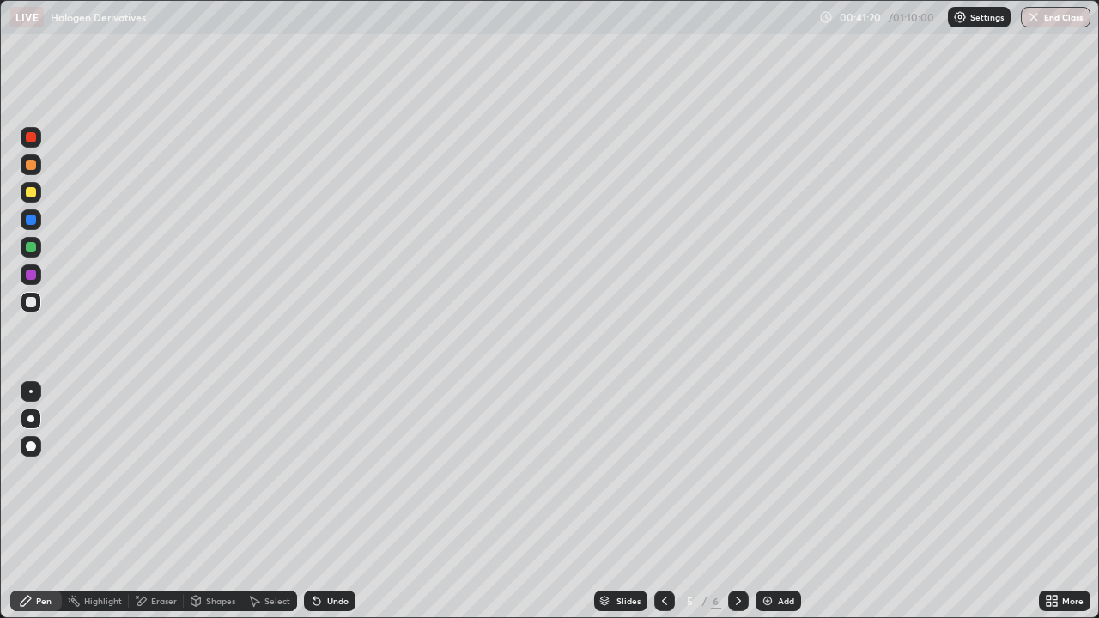
click at [34, 252] on div at bounding box center [31, 247] width 10 height 10
click at [156, 479] on div "Eraser" at bounding box center [164, 601] width 26 height 9
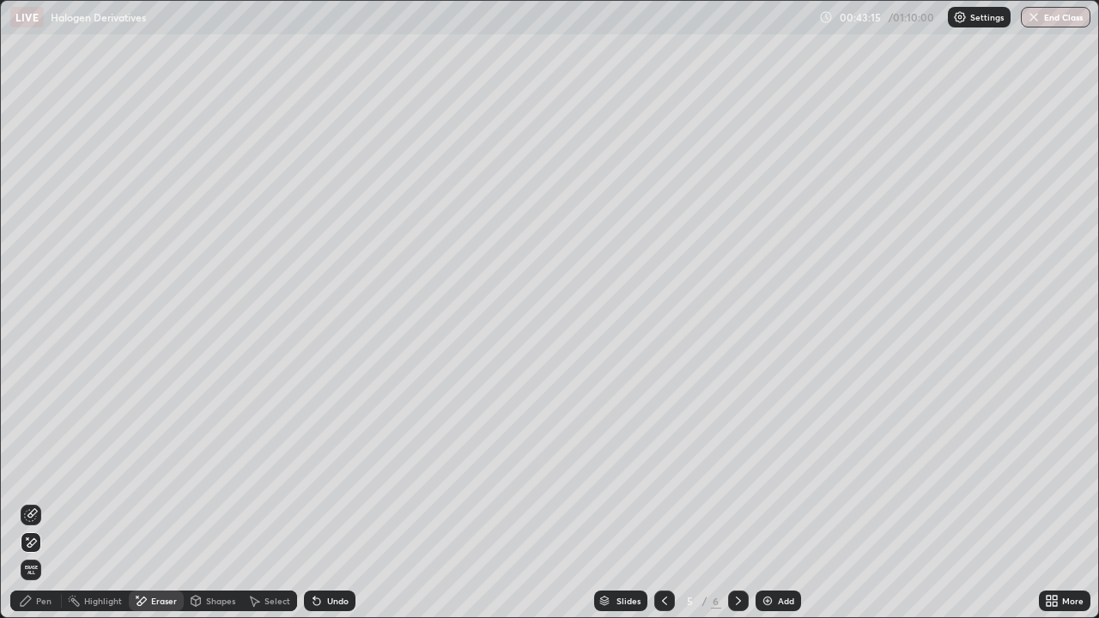
click at [29, 479] on icon at bounding box center [31, 543] width 14 height 15
click at [44, 479] on div "Pen" at bounding box center [43, 601] width 15 height 9
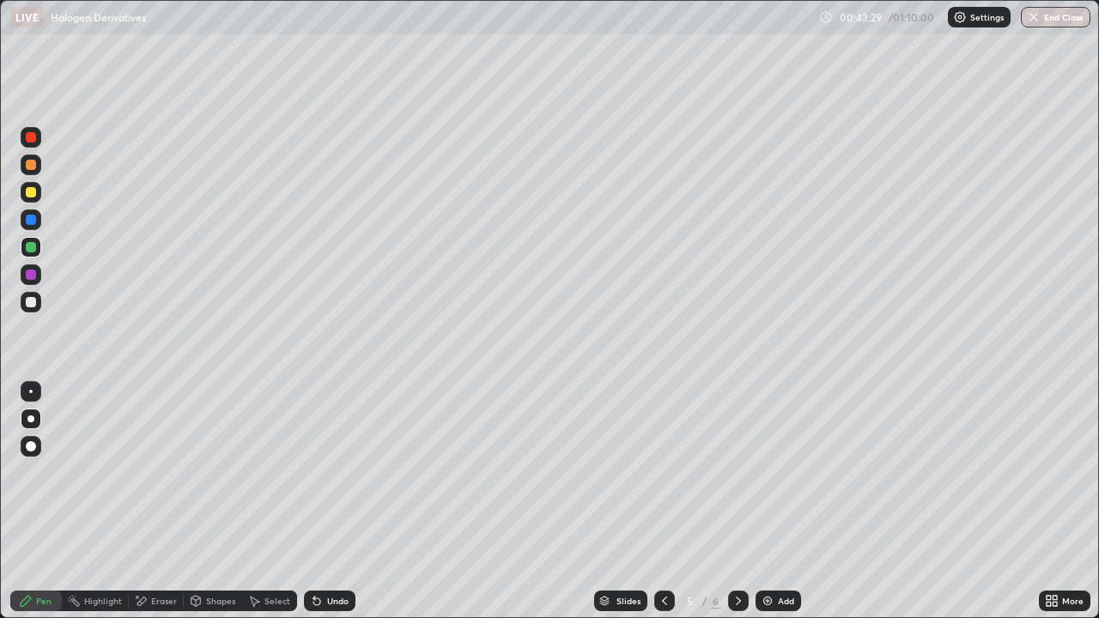
click at [41, 479] on div "Pen" at bounding box center [43, 601] width 15 height 9
click at [32, 195] on div at bounding box center [31, 192] width 10 height 10
click at [31, 303] on div at bounding box center [31, 302] width 10 height 10
click at [30, 252] on div at bounding box center [31, 247] width 10 height 10
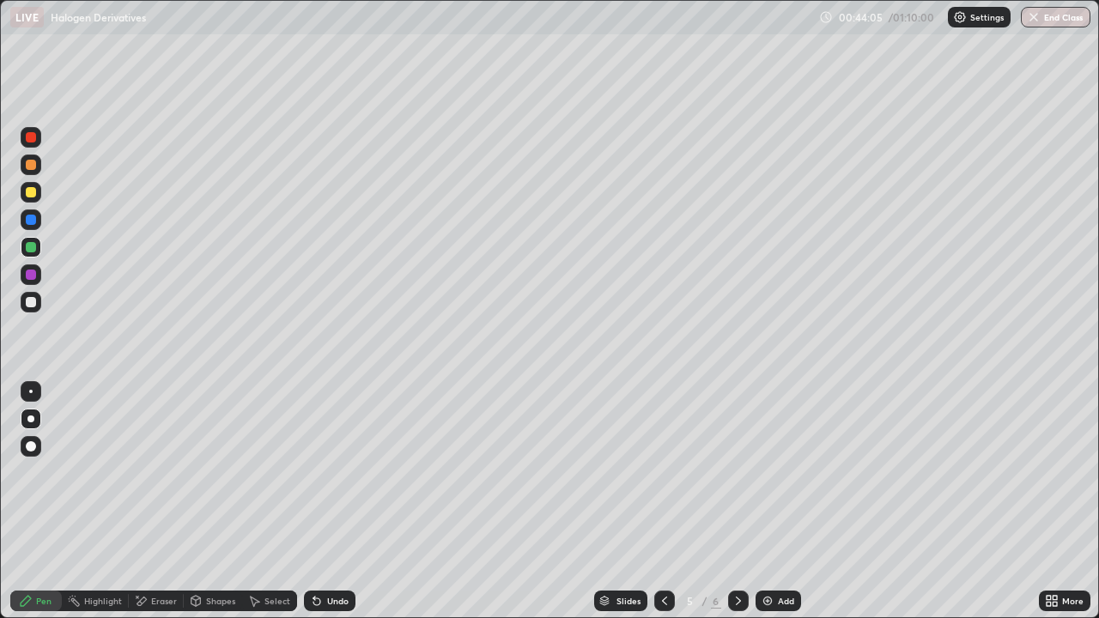
click at [33, 479] on div "Pen" at bounding box center [36, 601] width 52 height 21
click at [37, 301] on div at bounding box center [31, 302] width 21 height 21
click at [31, 298] on div at bounding box center [31, 302] width 10 height 10
click at [28, 302] on div at bounding box center [31, 302] width 10 height 10
click at [29, 197] on div at bounding box center [31, 192] width 10 height 10
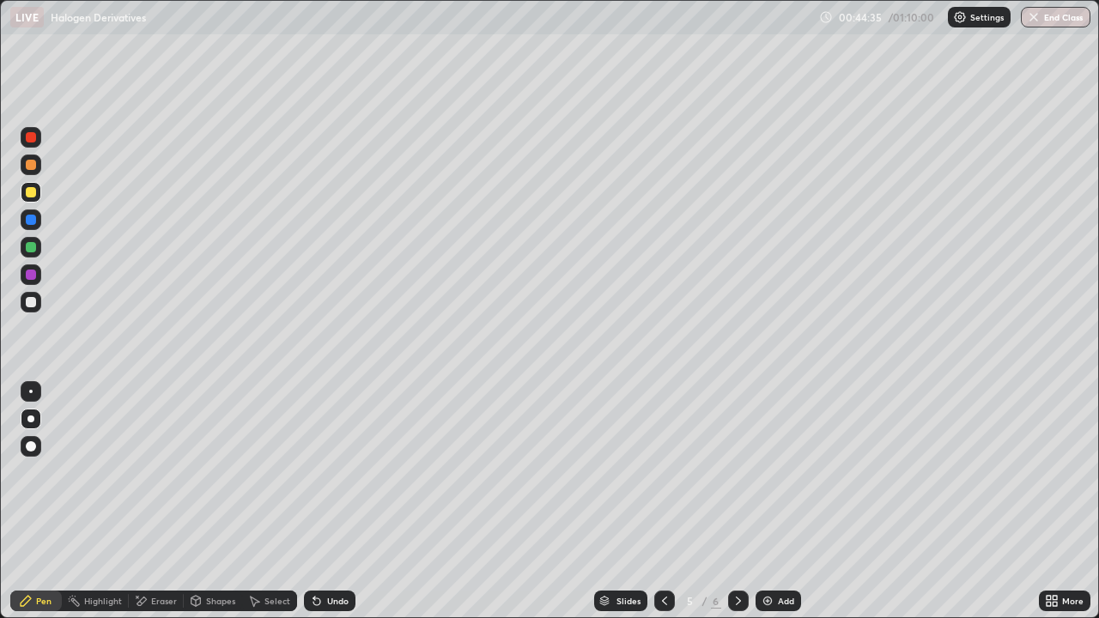
click at [31, 305] on div at bounding box center [31, 302] width 10 height 10
click at [33, 302] on div at bounding box center [31, 302] width 10 height 10
click at [340, 479] on div "Undo" at bounding box center [337, 601] width 21 height 9
click at [340, 479] on div "Undo" at bounding box center [330, 601] width 52 height 21
click at [737, 479] on icon at bounding box center [739, 601] width 14 height 14
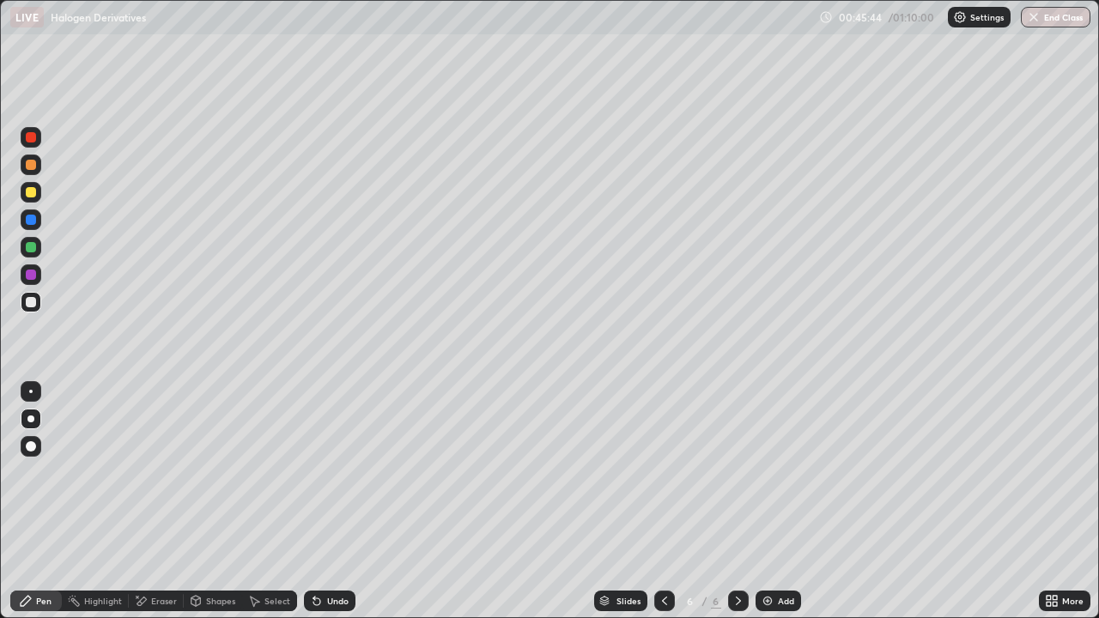
click at [775, 479] on div "Add" at bounding box center [779, 601] width 46 height 21
click at [30, 304] on div at bounding box center [31, 302] width 10 height 10
click at [339, 479] on div "Undo" at bounding box center [330, 601] width 52 height 21
click at [328, 479] on div "Undo" at bounding box center [337, 601] width 21 height 9
click at [330, 479] on div "Undo" at bounding box center [337, 601] width 21 height 9
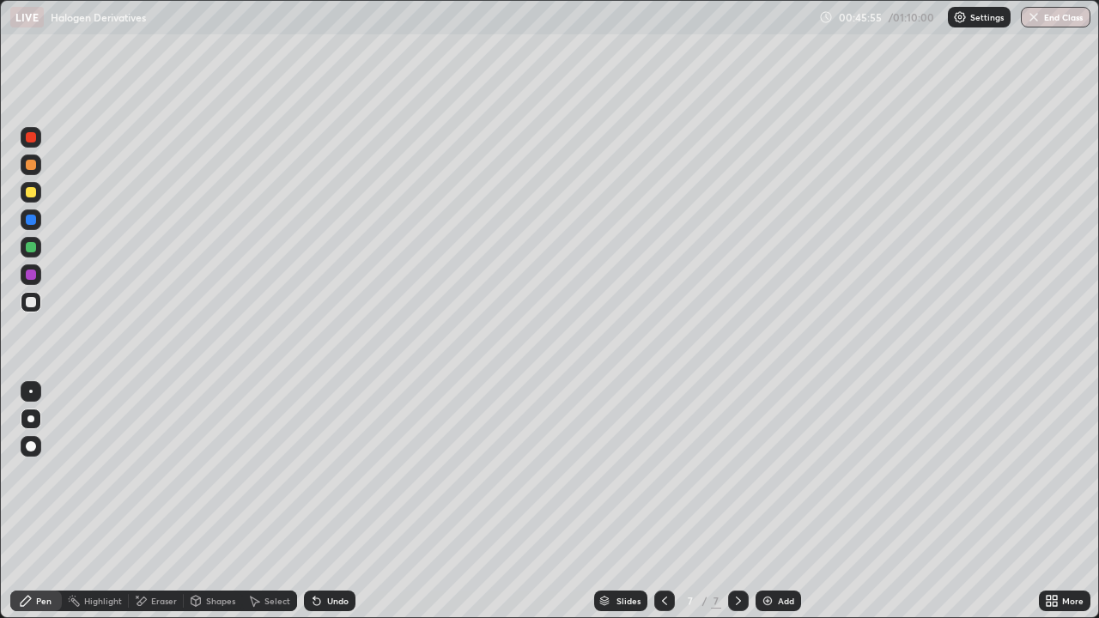
click at [335, 479] on div "Undo" at bounding box center [330, 601] width 52 height 21
click at [330, 479] on div "Undo" at bounding box center [330, 601] width 52 height 21
click at [33, 195] on div at bounding box center [31, 192] width 10 height 10
click at [29, 308] on div at bounding box center [31, 302] width 21 height 21
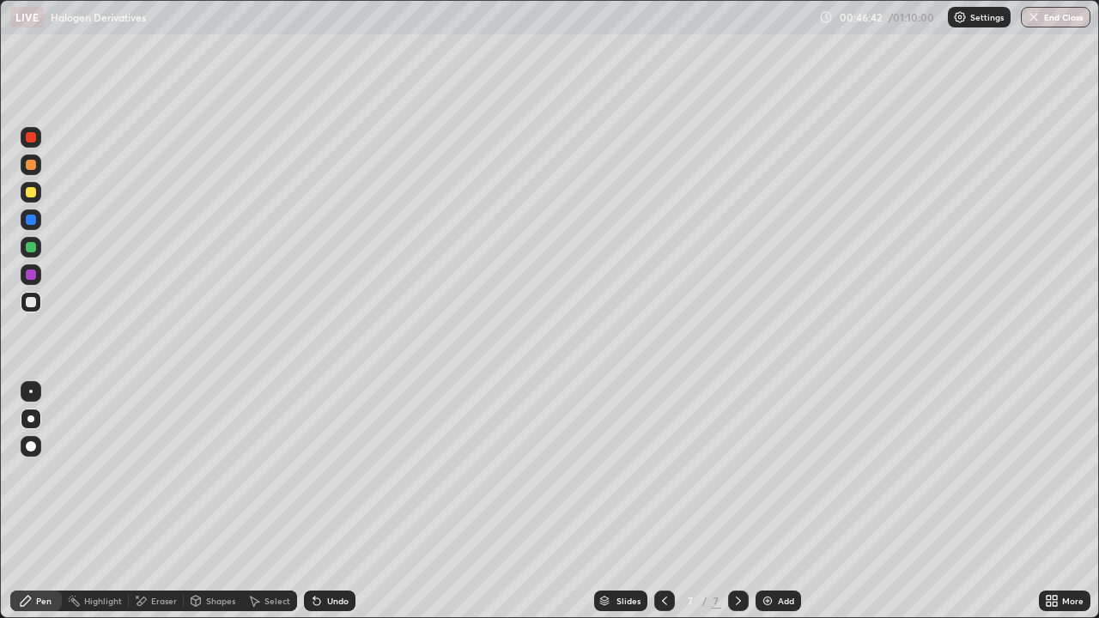
click at [32, 200] on div at bounding box center [31, 192] width 21 height 21
click at [29, 305] on div at bounding box center [31, 302] width 10 height 10
click at [31, 248] on div at bounding box center [31, 247] width 10 height 10
click at [331, 479] on div "Undo" at bounding box center [337, 601] width 21 height 9
click at [33, 276] on div at bounding box center [31, 275] width 10 height 10
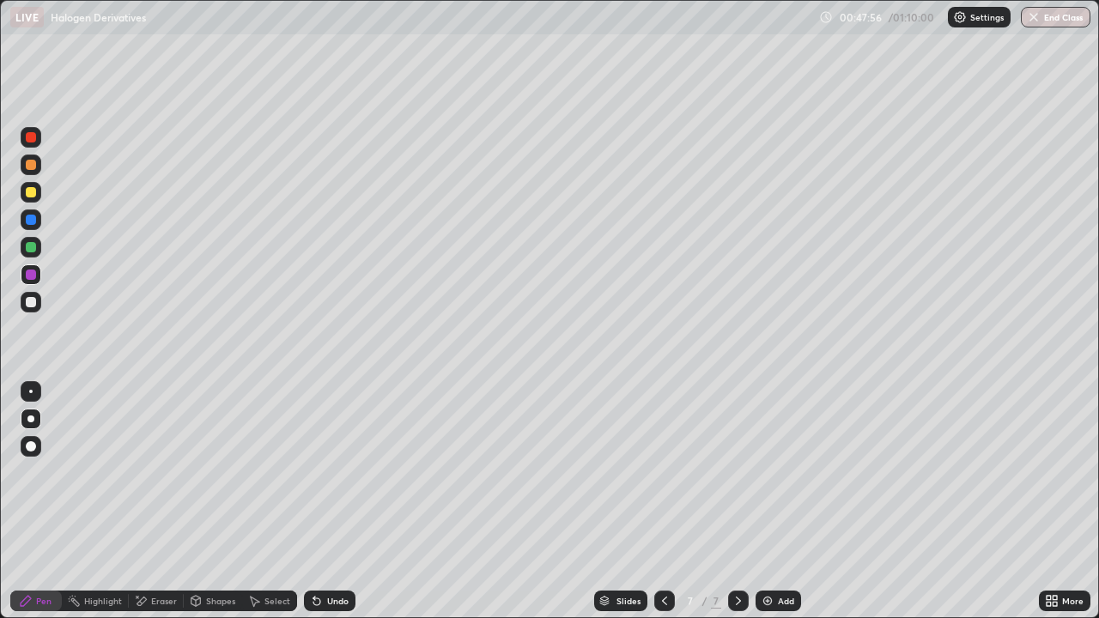
click at [206, 479] on div "Shapes" at bounding box center [220, 601] width 29 height 9
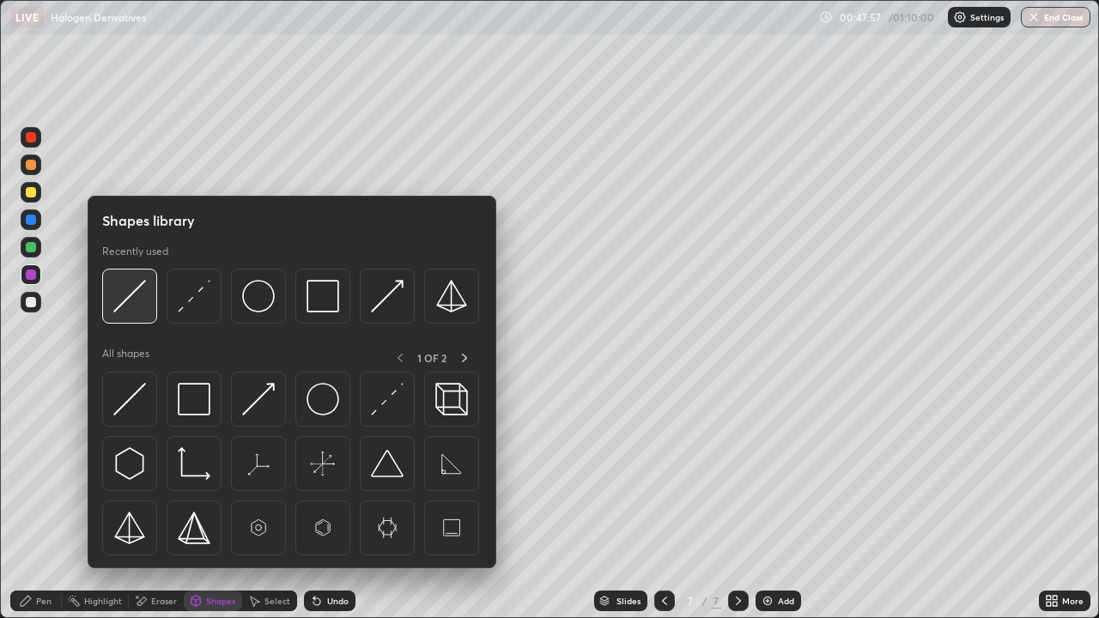
click at [134, 310] on img at bounding box center [129, 296] width 33 height 33
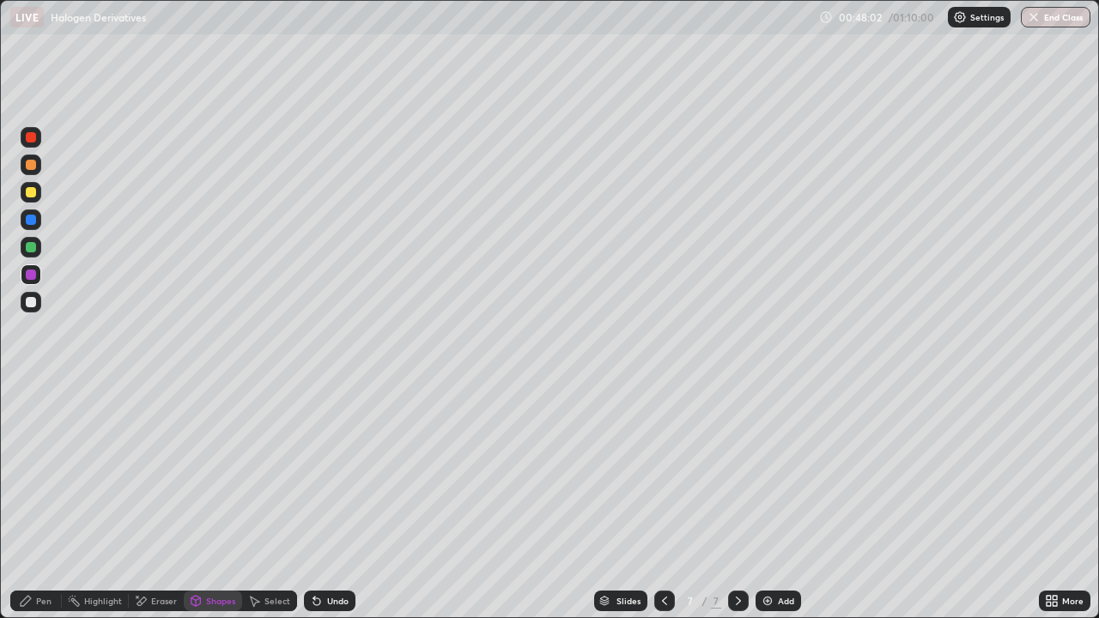
click at [37, 479] on div "Pen" at bounding box center [43, 601] width 15 height 9
click at [34, 161] on div at bounding box center [31, 165] width 10 height 10
click at [35, 305] on div at bounding box center [31, 302] width 10 height 10
click at [30, 248] on div at bounding box center [31, 247] width 10 height 10
click at [31, 248] on div at bounding box center [31, 247] width 10 height 10
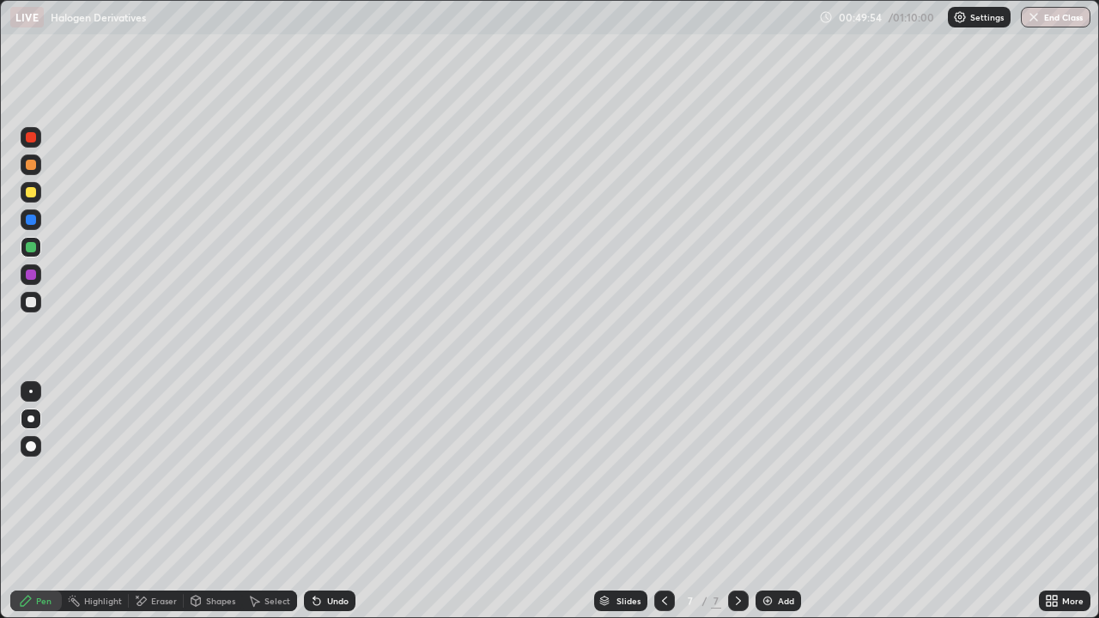
click at [31, 306] on div at bounding box center [31, 302] width 10 height 10
click at [327, 479] on div "Undo" at bounding box center [337, 601] width 21 height 9
click at [29, 246] on div at bounding box center [31, 247] width 10 height 10
click at [31, 305] on div at bounding box center [31, 302] width 10 height 10
click at [30, 248] on div at bounding box center [31, 247] width 10 height 10
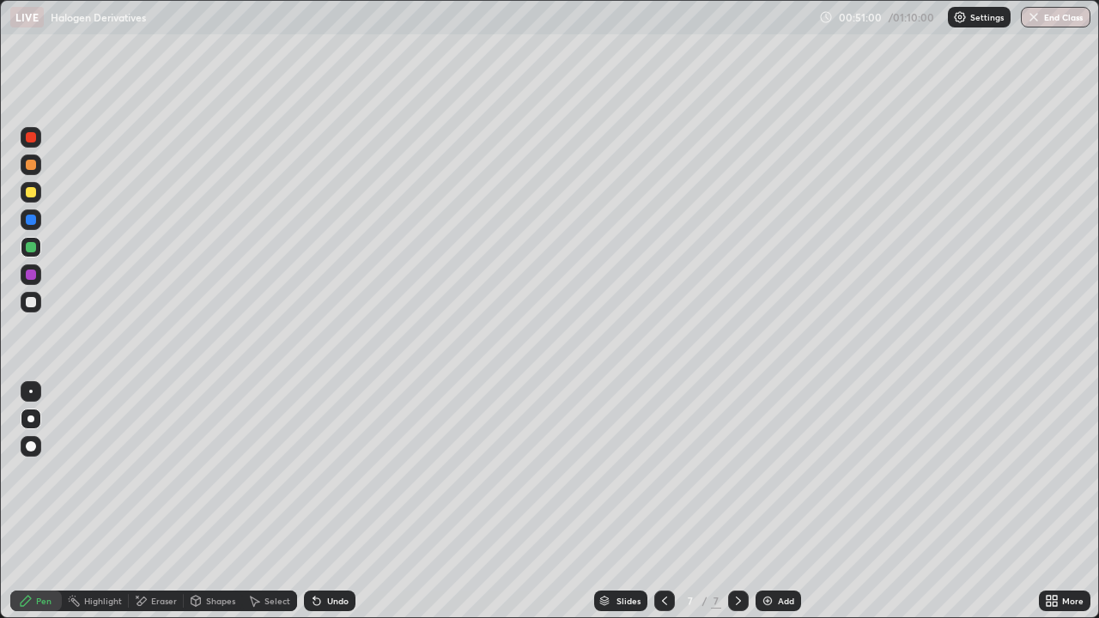
click at [33, 304] on div at bounding box center [31, 302] width 10 height 10
click at [30, 302] on div at bounding box center [31, 302] width 10 height 10
click at [35, 167] on div at bounding box center [31, 165] width 10 height 10
click at [765, 479] on img at bounding box center [768, 601] width 14 height 14
click at [32, 307] on div at bounding box center [31, 302] width 10 height 10
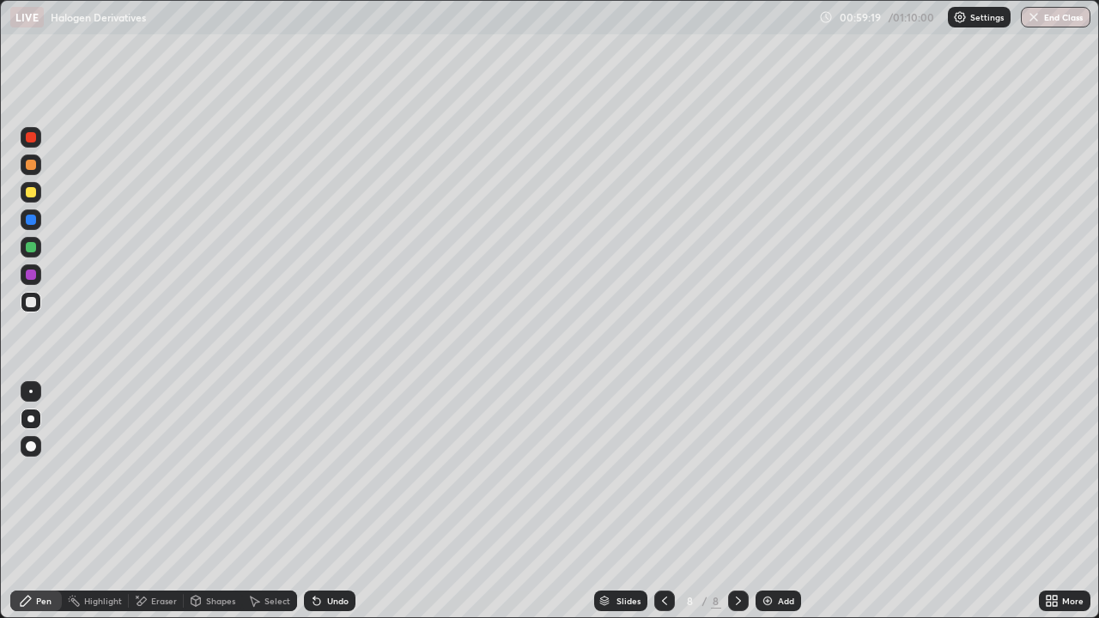
click at [32, 192] on div at bounding box center [31, 192] width 10 height 10
click at [30, 193] on div at bounding box center [31, 192] width 10 height 10
click at [32, 250] on div at bounding box center [31, 247] width 10 height 10
click at [35, 250] on div at bounding box center [31, 247] width 10 height 10
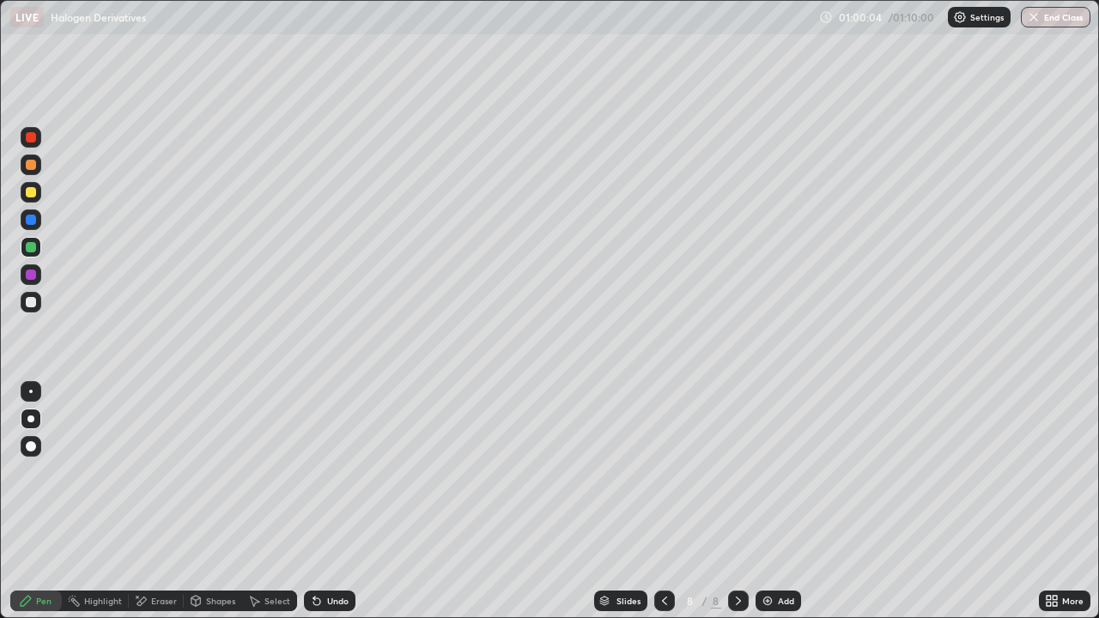
click at [33, 248] on div at bounding box center [31, 247] width 10 height 10
click at [32, 191] on div at bounding box center [31, 192] width 10 height 10
click at [32, 167] on div at bounding box center [31, 165] width 10 height 10
click at [31, 253] on div at bounding box center [31, 247] width 21 height 21
click at [31, 138] on div at bounding box center [31, 137] width 10 height 10
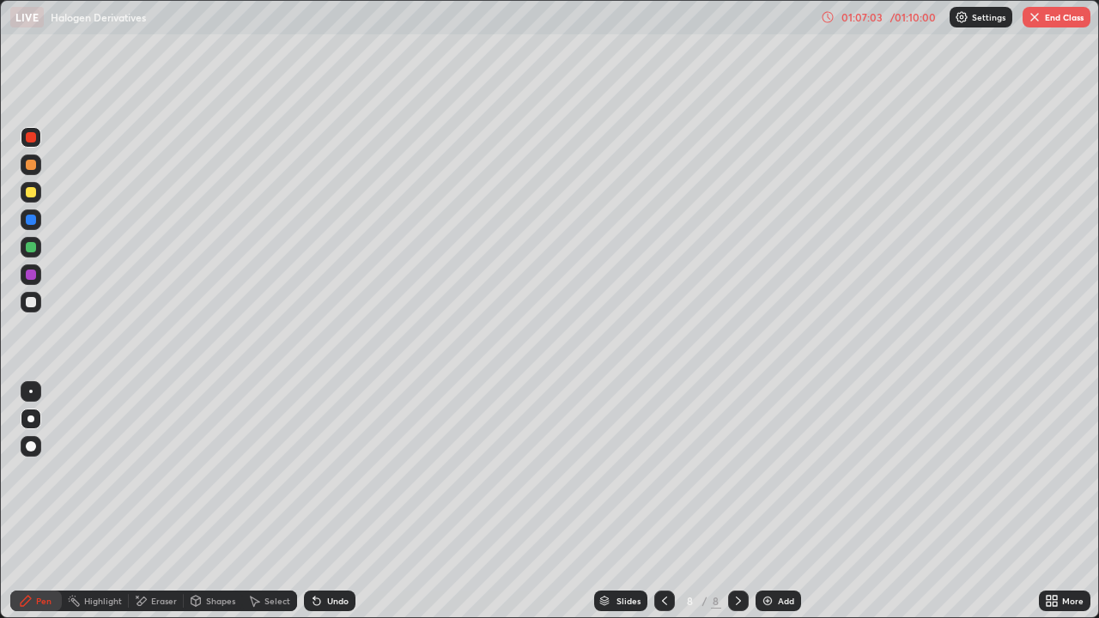
click at [663, 479] on icon at bounding box center [665, 601] width 14 height 14
click at [664, 479] on icon at bounding box center [665, 601] width 14 height 14
click at [663, 479] on icon at bounding box center [665, 601] width 14 height 14
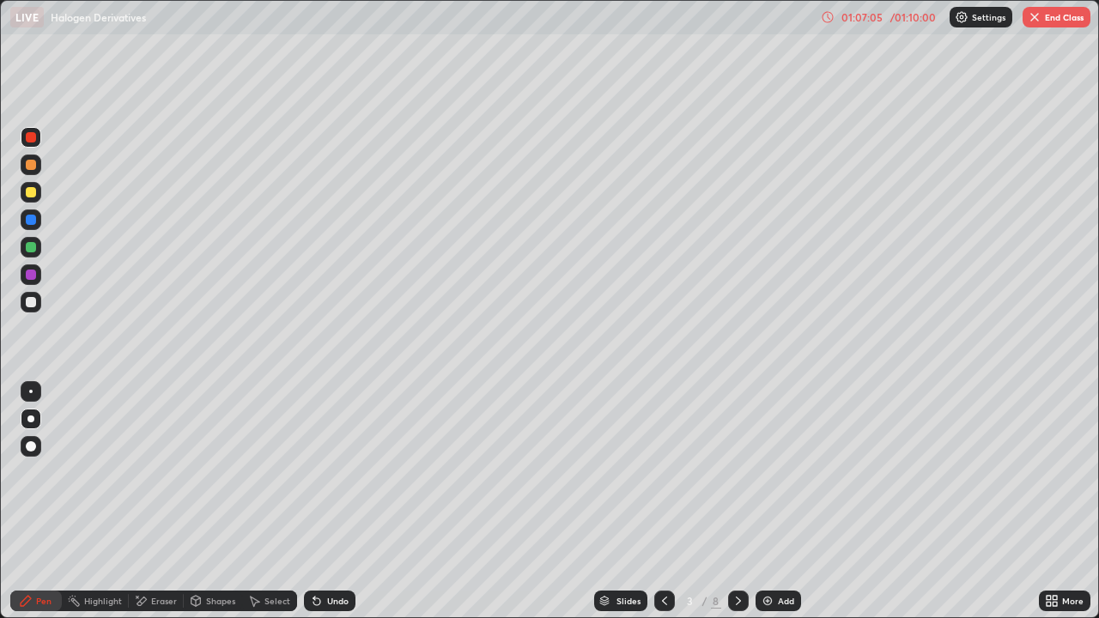
click at [664, 479] on icon at bounding box center [665, 601] width 14 height 14
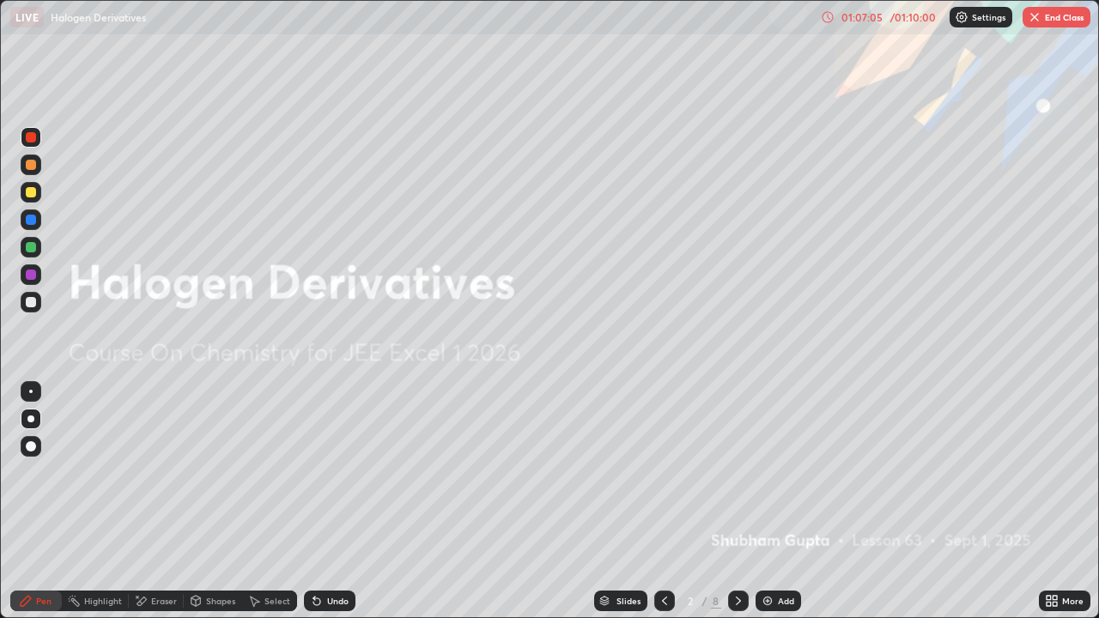
click at [664, 479] on icon at bounding box center [665, 601] width 14 height 14
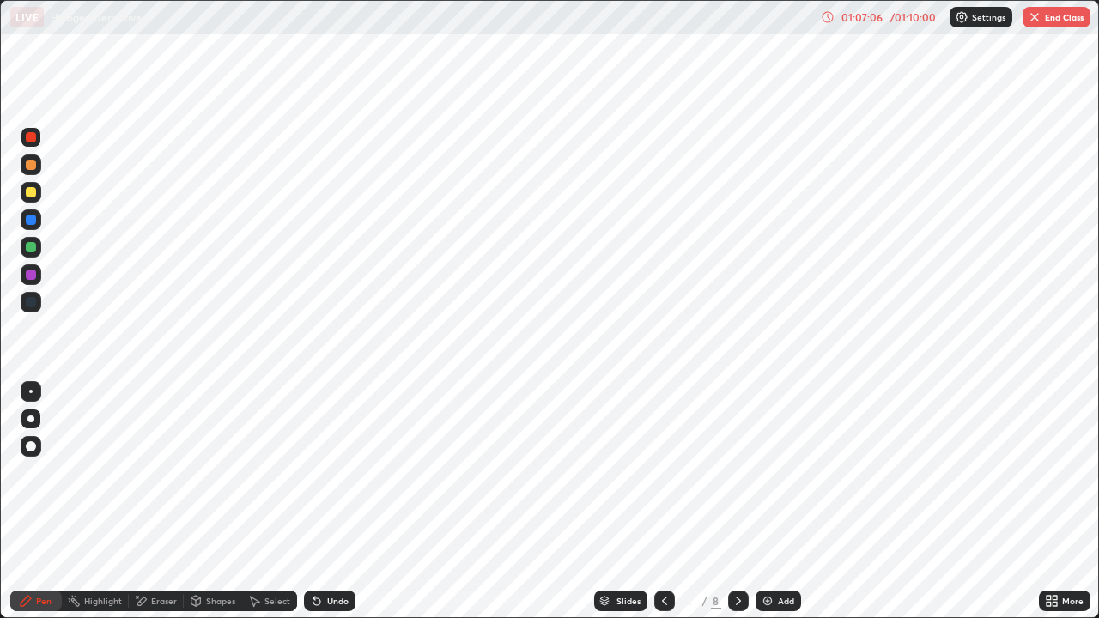
click at [737, 479] on icon at bounding box center [739, 601] width 14 height 14
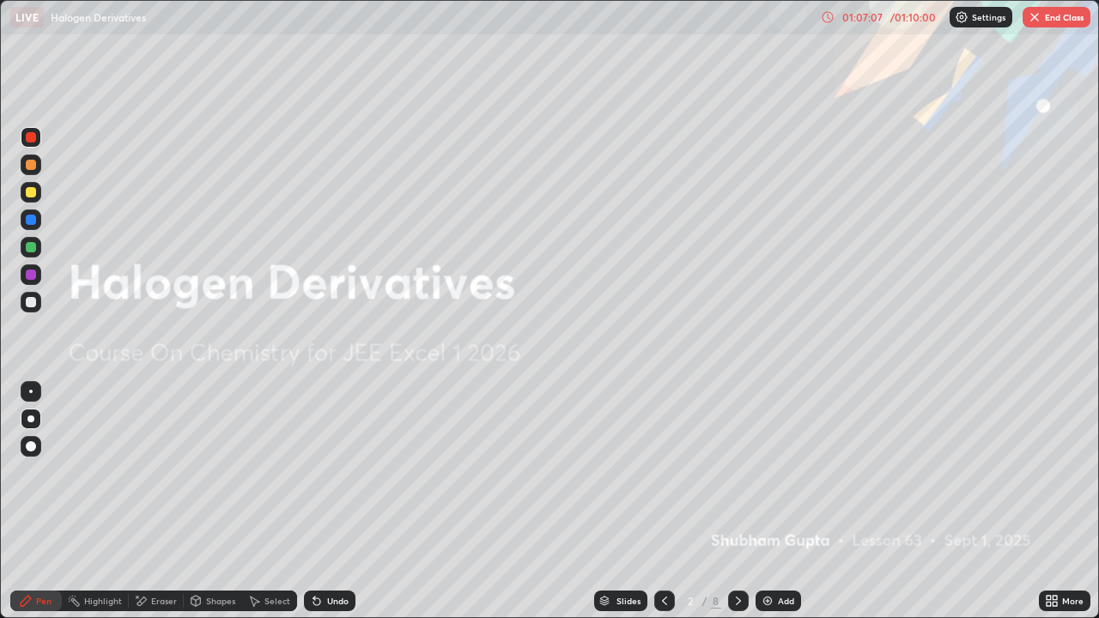
click at [737, 479] on icon at bounding box center [739, 601] width 14 height 14
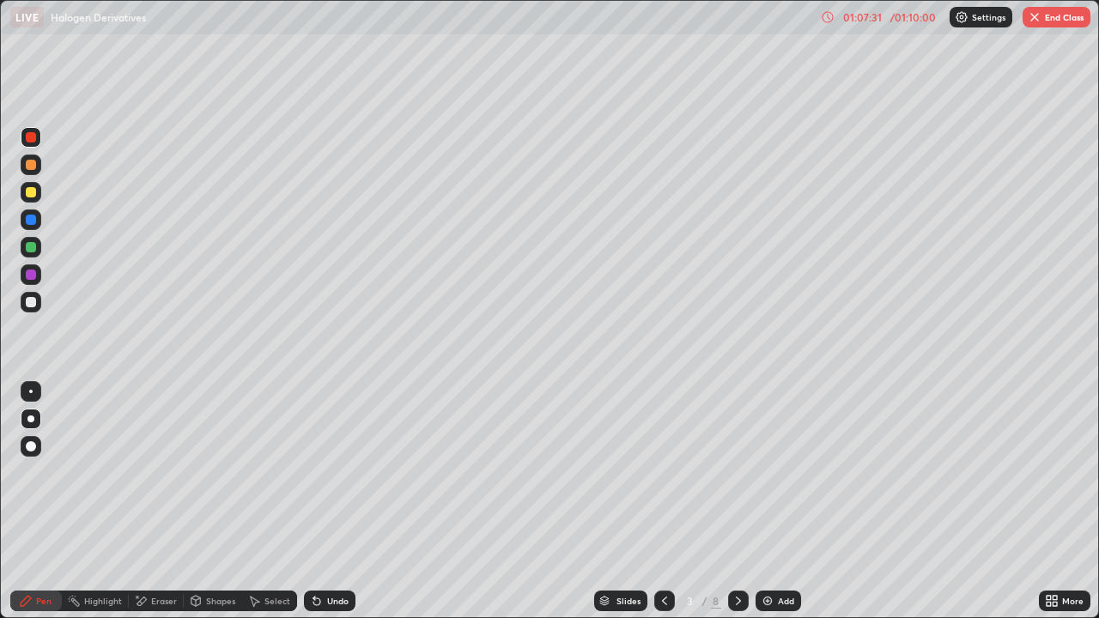
click at [737, 479] on icon at bounding box center [738, 601] width 5 height 9
click at [732, 479] on icon at bounding box center [739, 601] width 14 height 14
click at [737, 479] on icon at bounding box center [739, 601] width 14 height 14
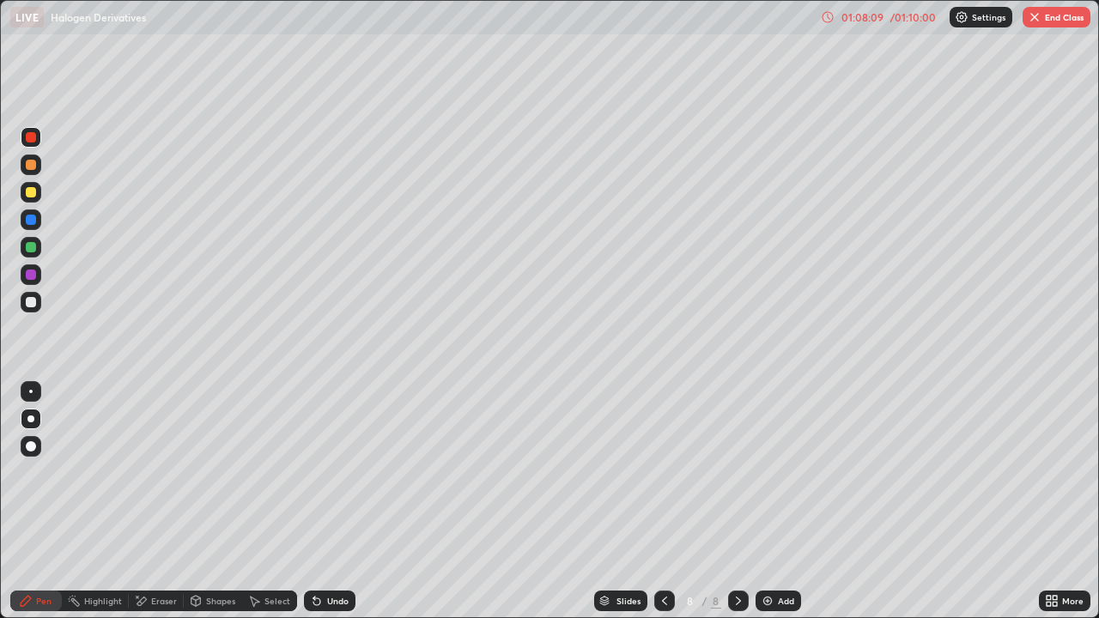
click at [1035, 18] on img "button" at bounding box center [1035, 17] width 14 height 14
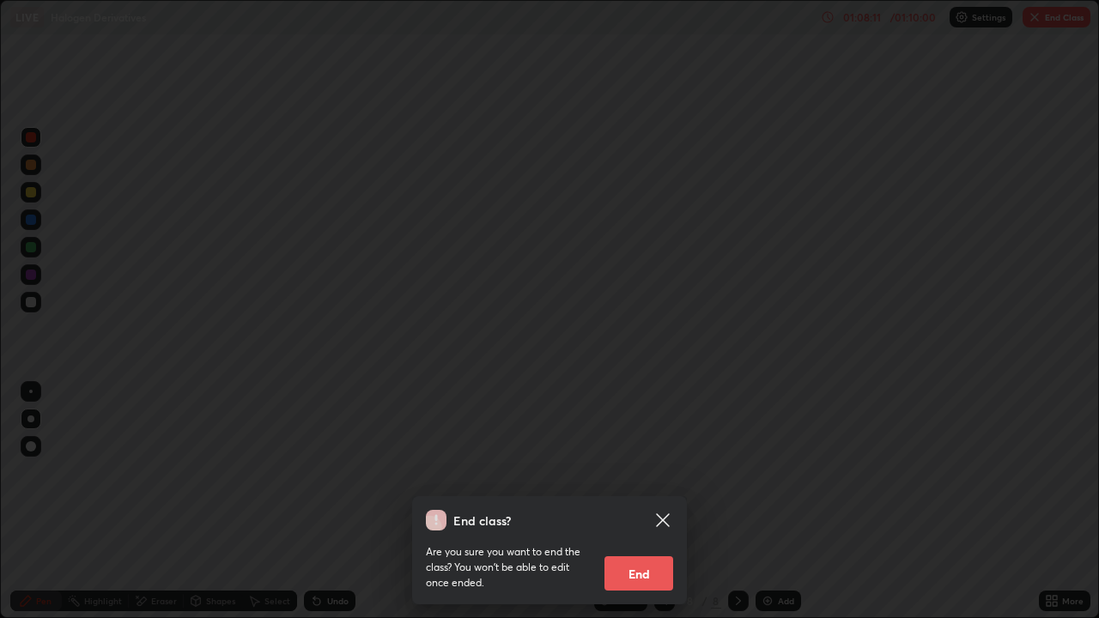
click at [628, 479] on button "End" at bounding box center [639, 573] width 69 height 34
